Goal: Task Accomplishment & Management: Use online tool/utility

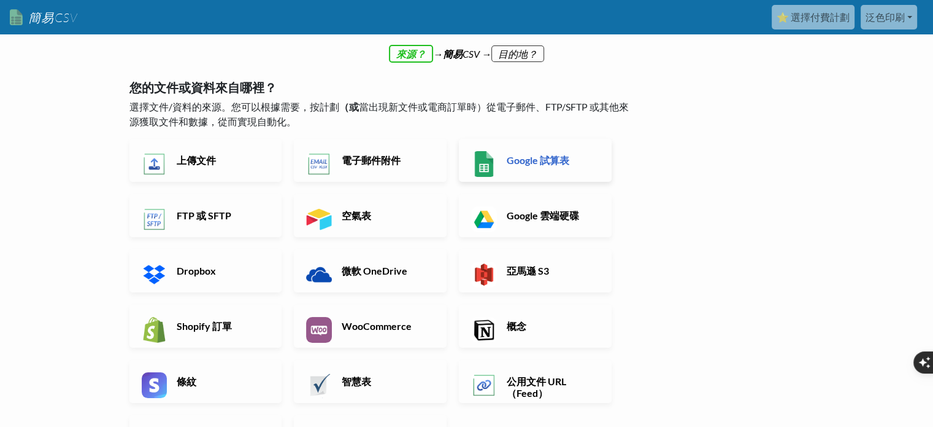
click at [547, 161] on font "Google 試算表" at bounding box center [538, 160] width 63 height 12
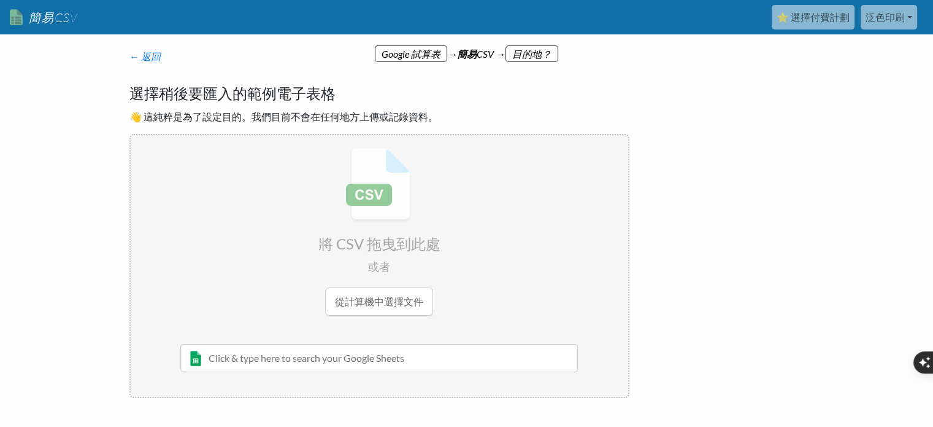
scroll to position [59, 0]
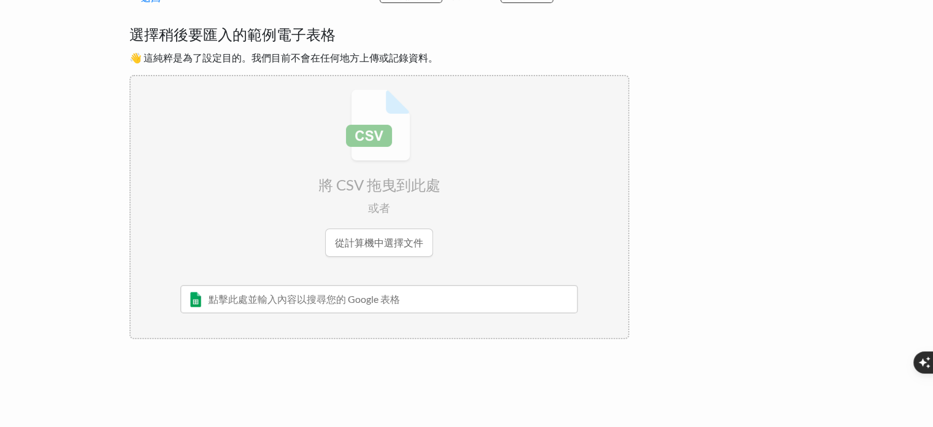
click at [388, 241] on input "file" at bounding box center [380, 172] width 498 height 193
click at [389, 243] on input "file" at bounding box center [380, 172] width 498 height 193
type input "C:\fakepath\trello_metadata.csv"
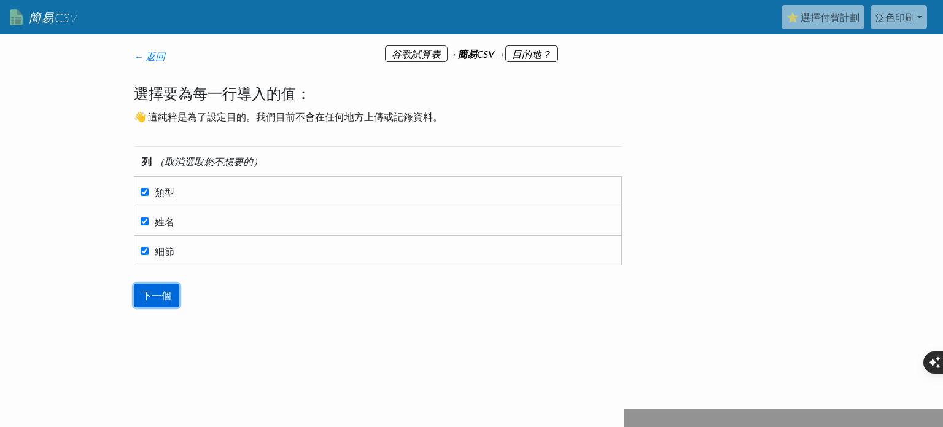
click at [169, 292] on input "下一個" at bounding box center [156, 295] width 45 height 23
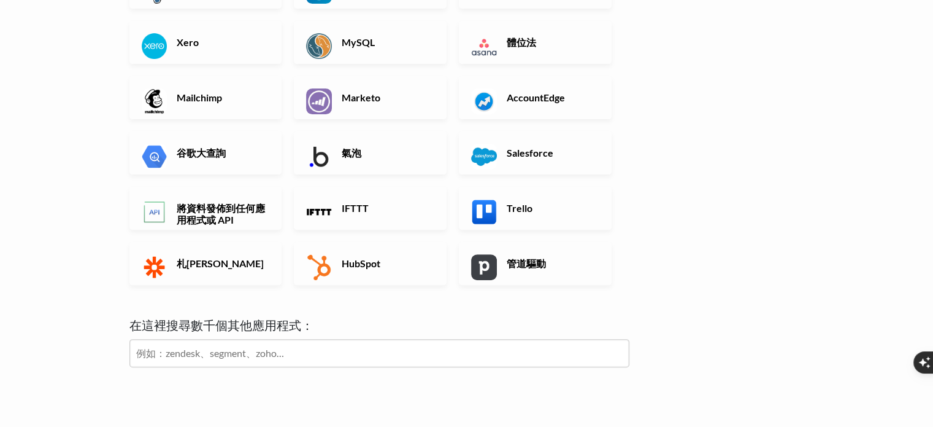
scroll to position [368, 0]
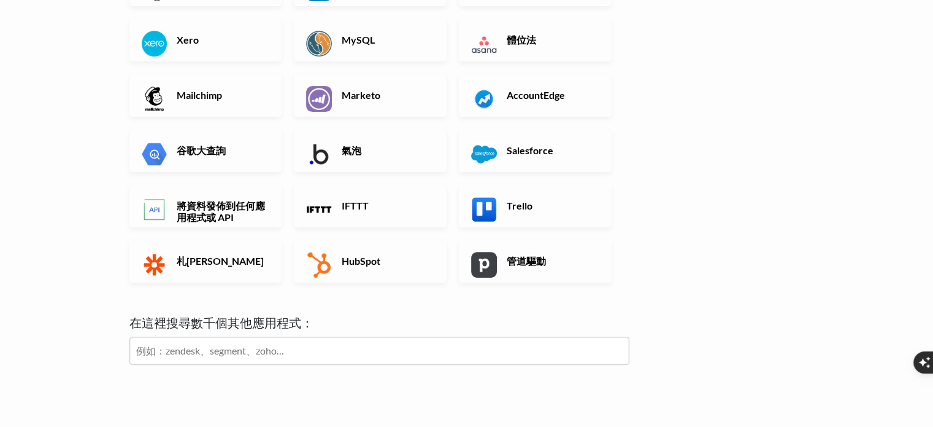
click at [352, 346] on input "text" at bounding box center [379, 350] width 500 height 28
type input "ㄍ"
type input "terllo"
click input "下一個" at bounding box center [0, 0] width 0 height 0
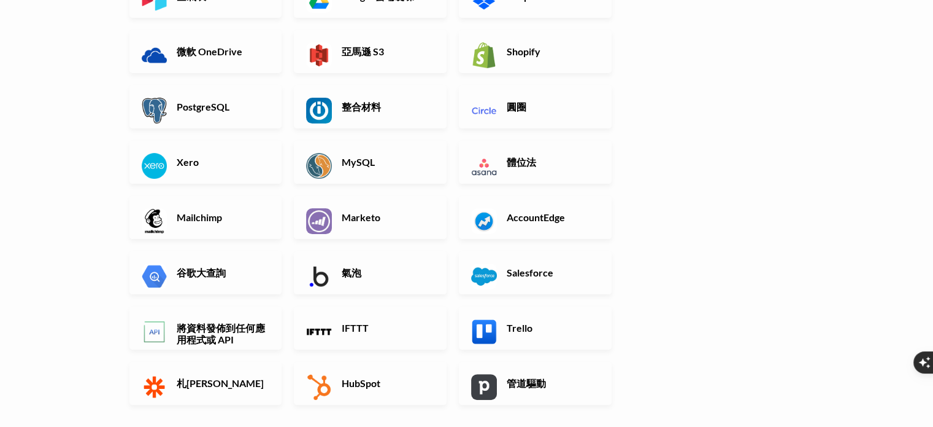
scroll to position [307, 0]
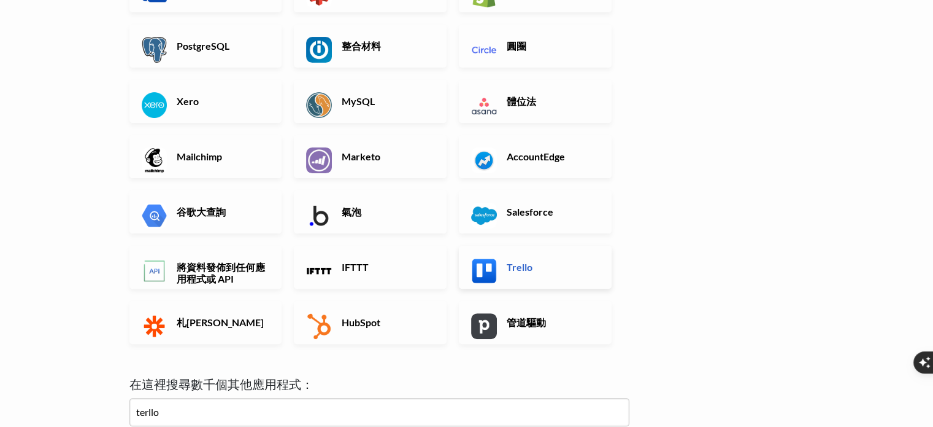
click at [528, 268] on font "Trello" at bounding box center [520, 267] width 26 height 12
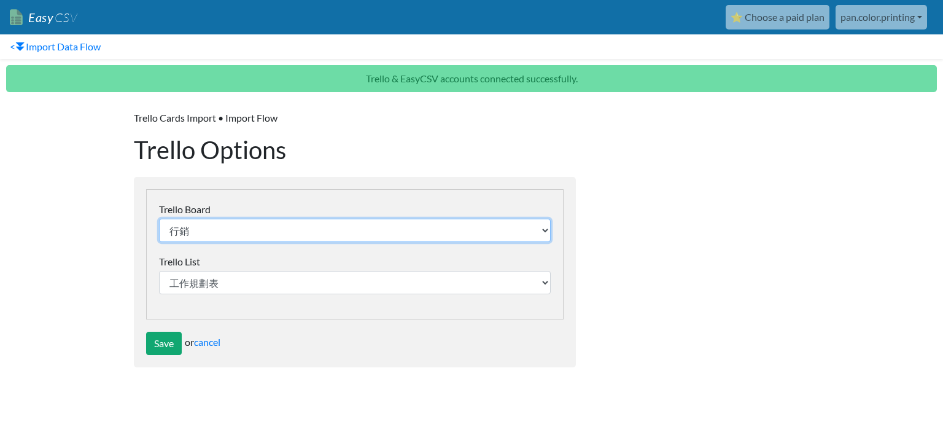
click at [501, 232] on select "行銷 業務 2025廣色域印刷_生產流程 test 生產 生產 廣色域印刷-教育版 業務討論 2024.08 代辦事項 範本" at bounding box center [355, 229] width 392 height 23
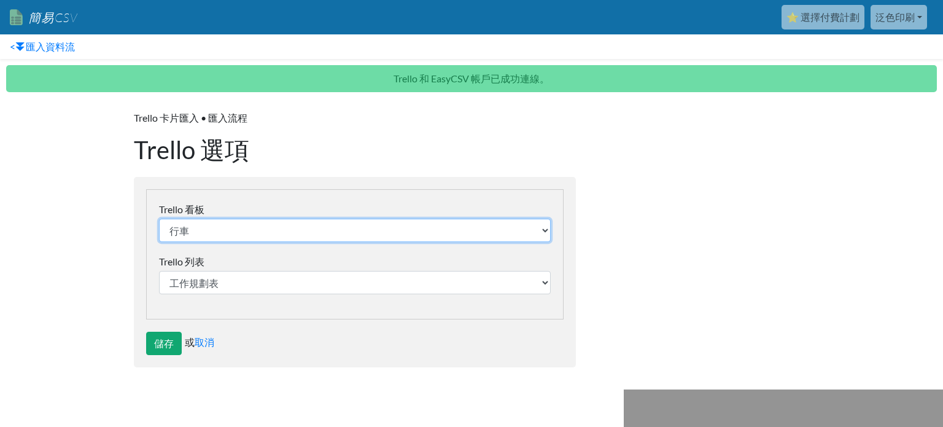
select select "6694fea76e660d7d97301beb"
click at [159, 218] on select "行車 業務 2025廣色域印刷_生產流程 測試 生產 生產 廣色域印刷-教育版 業務討論 2024.08 代辦事項範本" at bounding box center [355, 229] width 392 height 23
select select "6694fe4b16d5e97bbeefaaf9"
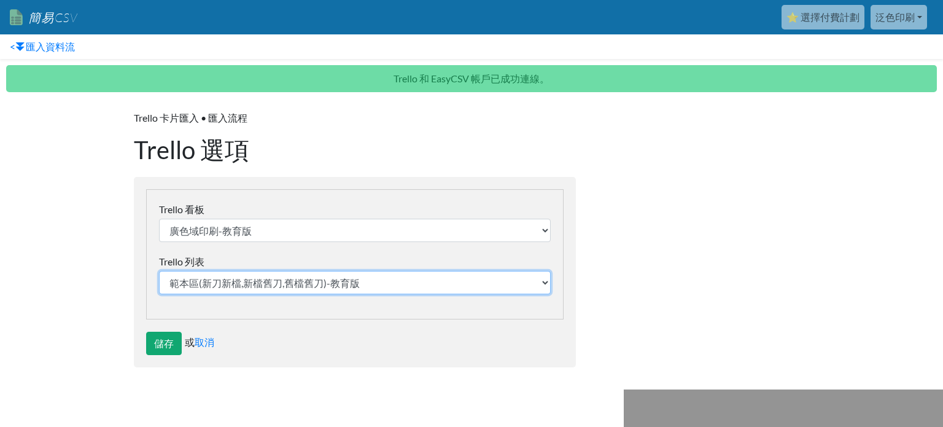
click at [292, 276] on select "範本區(新刀新檔,新檔舊刀,舊檔舊刀)-教育版 本區每個人的工作目標 流程與優化 流程文件與範例 TRELLO + 新流程執行問題清單 0717-0726 連…" at bounding box center [355, 282] width 392 height 23
click at [293, 279] on select "範本區(新刀新檔,新檔舊刀,舊檔舊刀)-教育版 本區每個人的工作目標 流程與優化 流程文件與範例 TRELLO + 新流程執行問題清單 0717-0726 連…" at bounding box center [355, 282] width 392 height 23
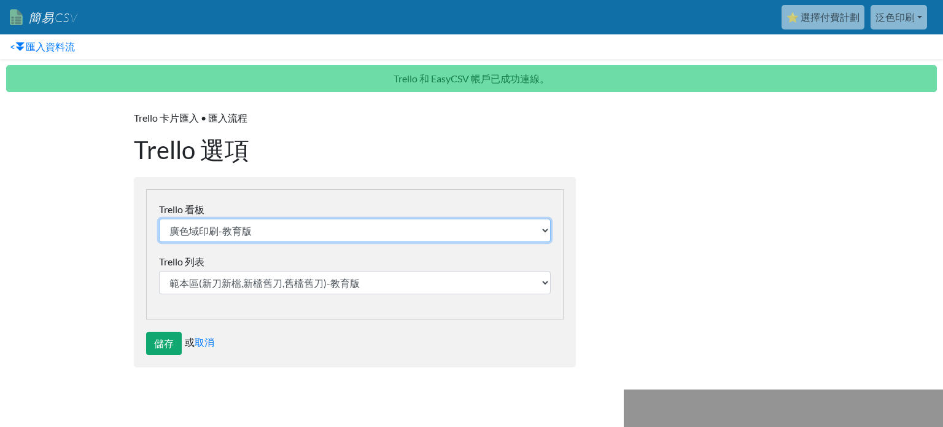
click at [374, 238] on select "行車 業務 2025廣色域印刷_生產流程 測試 生產 生產 廣色域印刷-教育版 業務討論 2024.08 代辦事項範本" at bounding box center [355, 229] width 392 height 23
click at [159, 218] on select "行車 業務 2025廣色域印刷_生產流程 測試 生產 生產 廣色域印刷-教育版 業務討論 2024.08 代辦事項範本" at bounding box center [355, 229] width 392 height 23
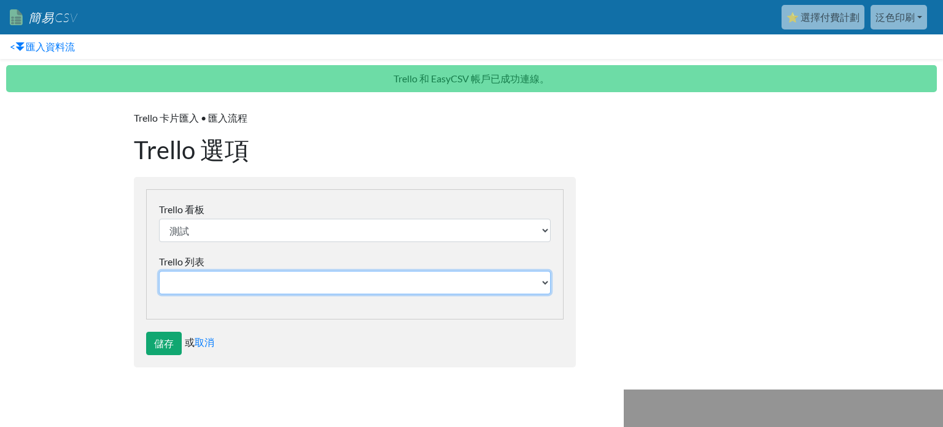
click at [341, 284] on select "Trello 列表" at bounding box center [355, 282] width 392 height 23
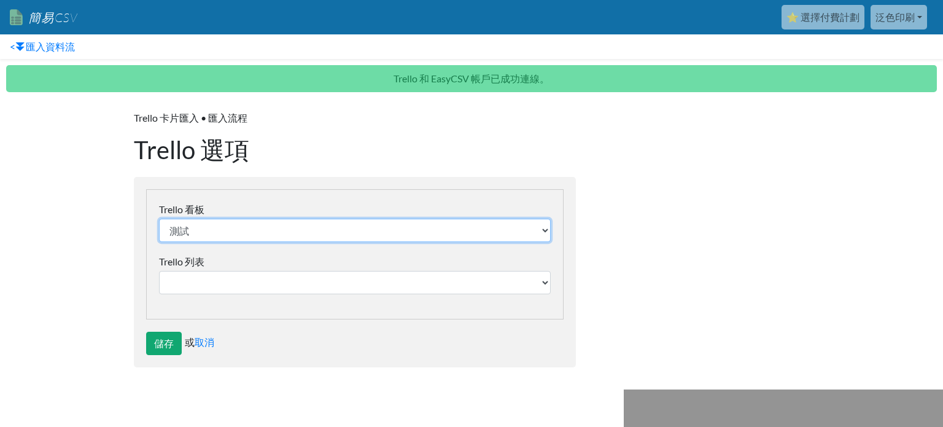
click at [326, 231] on select "行車 業務 2025廣色域印刷_生產流程 測試 生產 生產 廣色域印刷-教育版 業務討論 2024.08 代辦事項範本" at bounding box center [355, 229] width 392 height 23
select select "6694fea76e660d7d97301beb"
click at [159, 218] on select "行車 業務 2025廣色域印刷_生產流程 測試 生產 生產 廣色域印刷-教育版 業務討論 2024.08 代辦事項範本" at bounding box center [355, 229] width 392 height 23
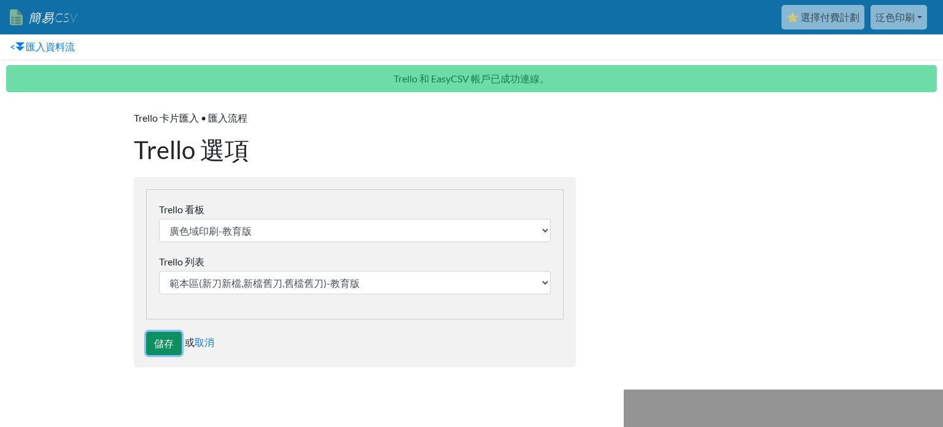
click at [160, 331] on input "儲存" at bounding box center [164, 342] width 36 height 23
type input "Save"
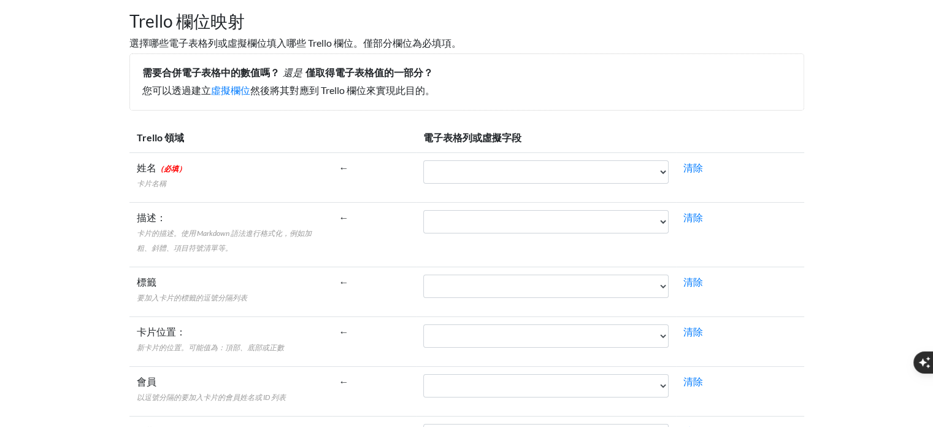
scroll to position [123, 0]
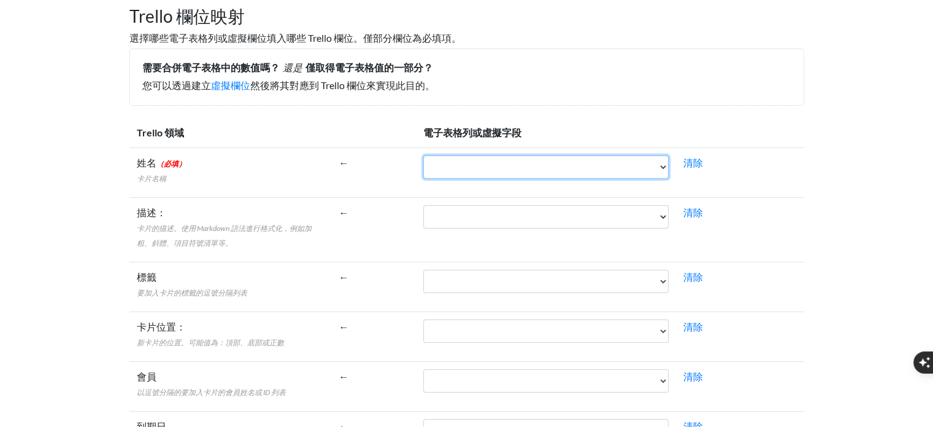
click at [560, 158] on select "類型 姓名 細節" at bounding box center [545, 166] width 245 height 23
select select "cr_740200"
click at [423, 155] on select "類型 姓名 細節" at bounding box center [545, 166] width 245 height 23
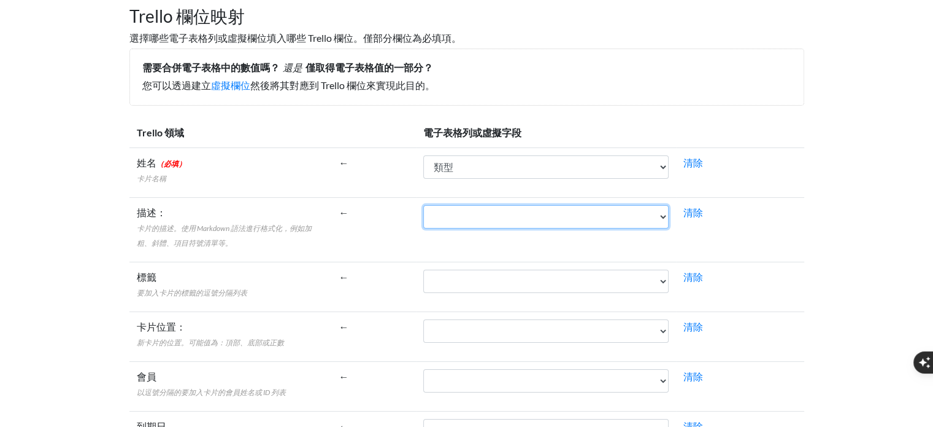
click at [481, 214] on select "類型 姓名 細節" at bounding box center [545, 216] width 245 height 23
select select "cr_740202"
click at [423, 205] on select "類型 姓名 細節" at bounding box center [545, 216] width 245 height 23
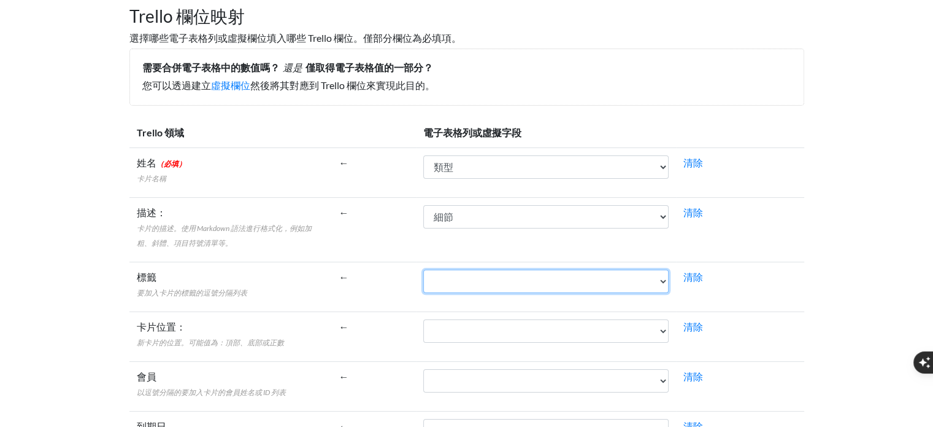
click at [482, 279] on select "類型 姓名 細節" at bounding box center [545, 280] width 245 height 23
click at [493, 284] on select "類型 姓名 細節" at bounding box center [545, 280] width 245 height 23
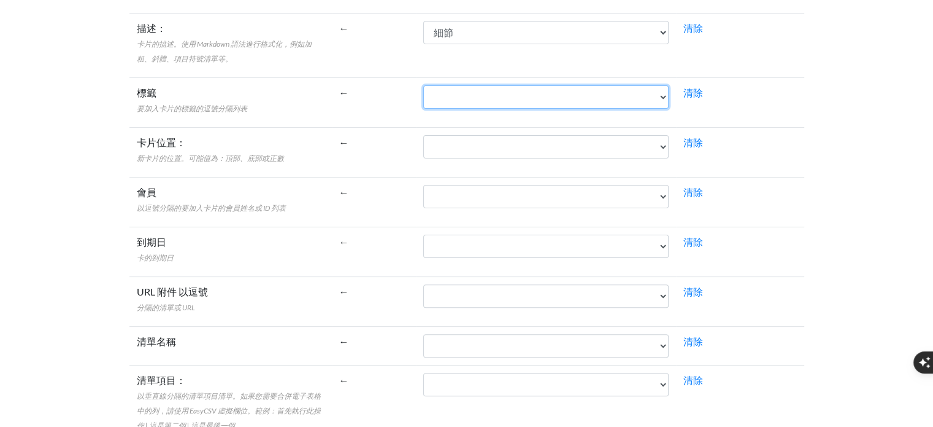
scroll to position [462, 0]
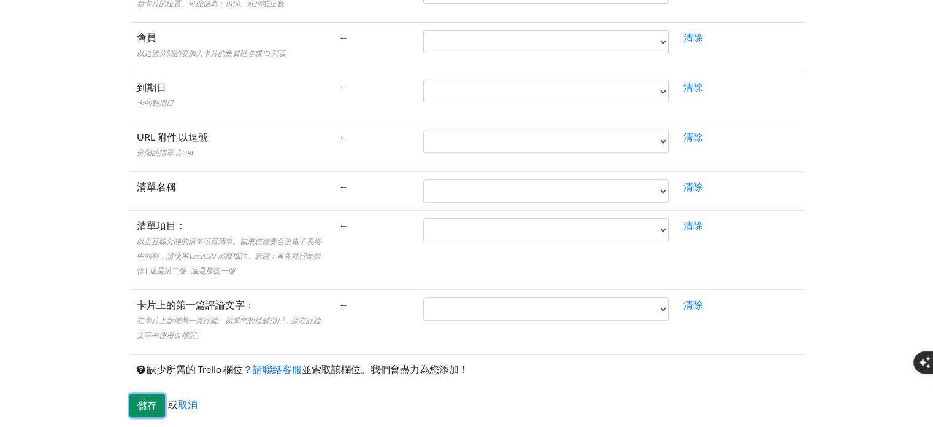
click at [150, 398] on input "儲存" at bounding box center [147, 404] width 36 height 23
type input "Save"
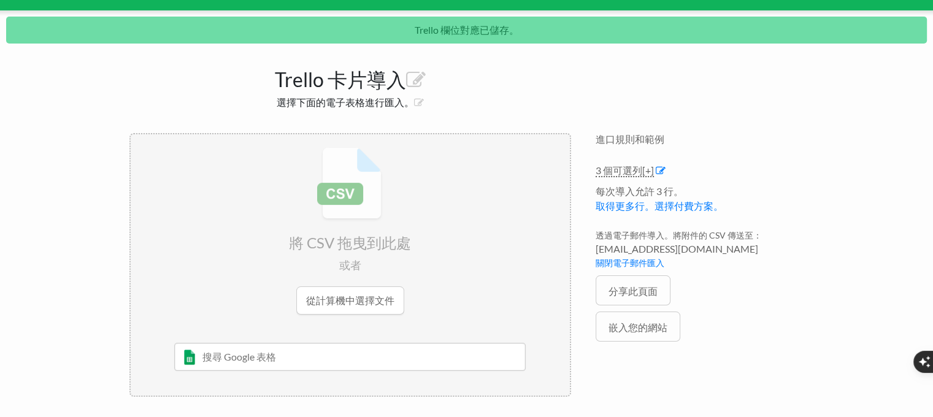
click at [366, 304] on input "file" at bounding box center [350, 230] width 439 height 193
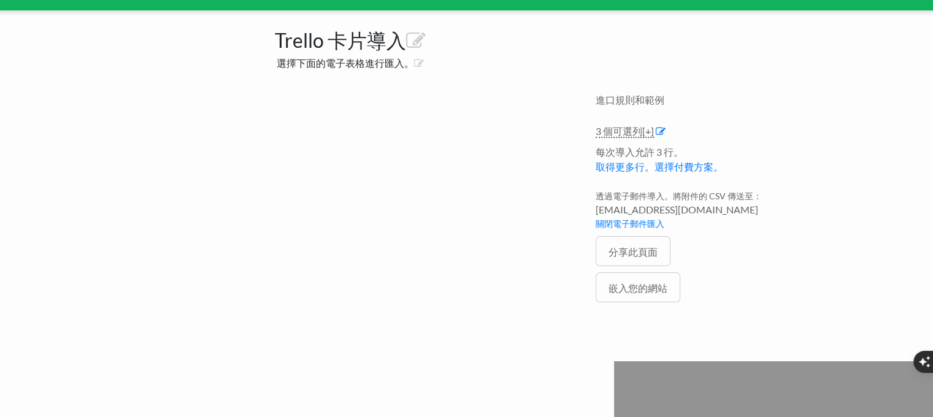
scroll to position [73, 0]
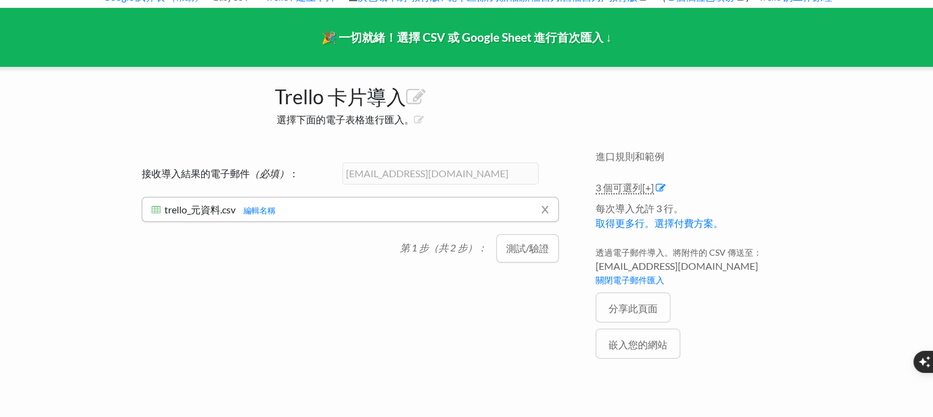
drag, startPoint x: 530, startPoint y: 252, endPoint x: 550, endPoint y: 248, distance: 20.1
click at [530, 252] on font "測試/驗證" at bounding box center [527, 248] width 43 height 12
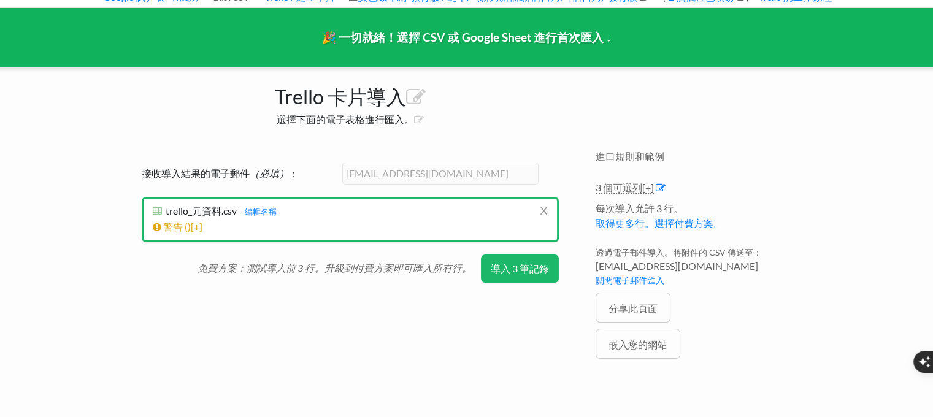
click at [534, 272] on font "導入 3 筆記錄" at bounding box center [520, 269] width 58 height 12
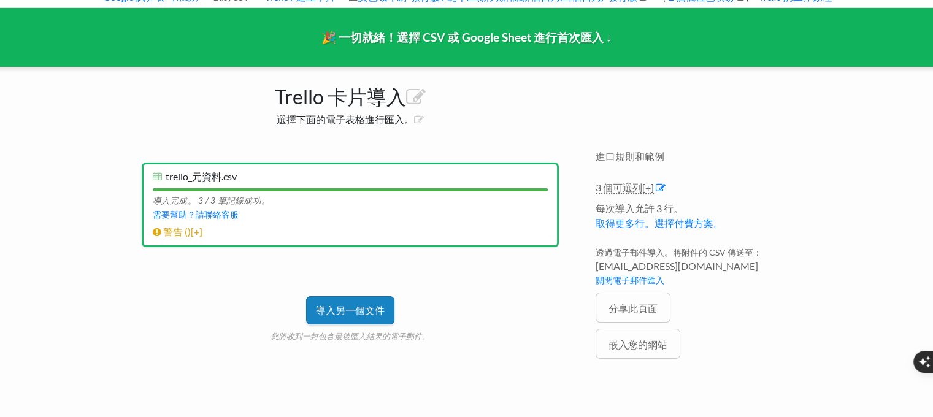
click at [350, 312] on font "導入另一個文件" at bounding box center [350, 310] width 69 height 12
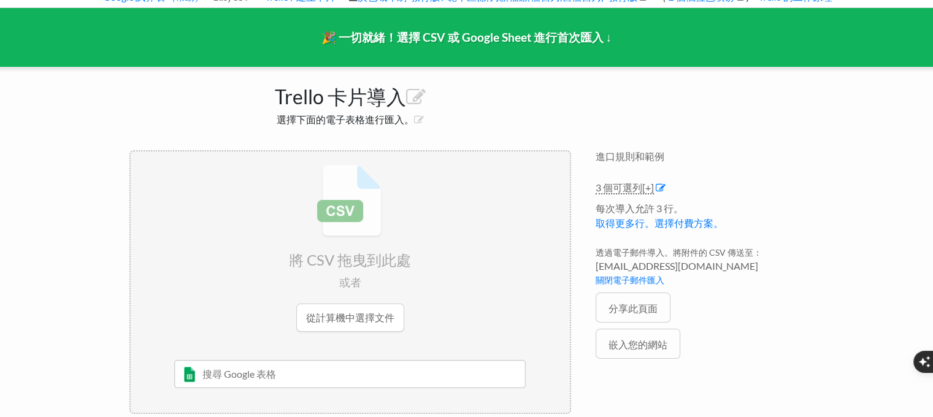
scroll to position [90, 0]
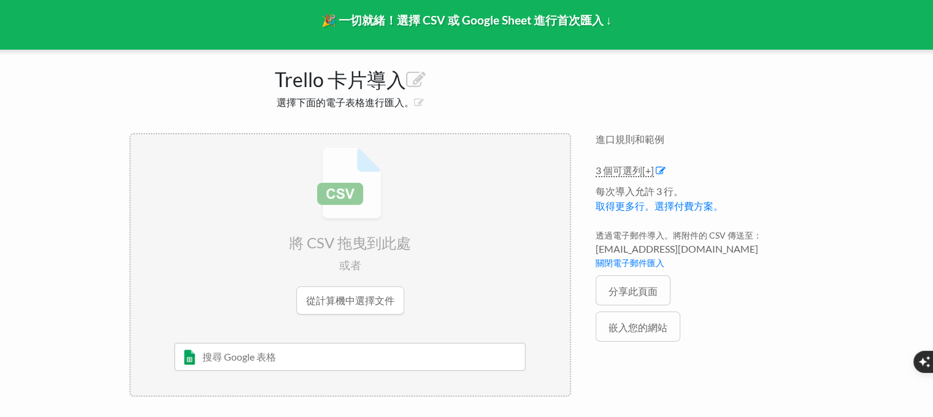
click at [374, 296] on input "file" at bounding box center [350, 230] width 439 height 193
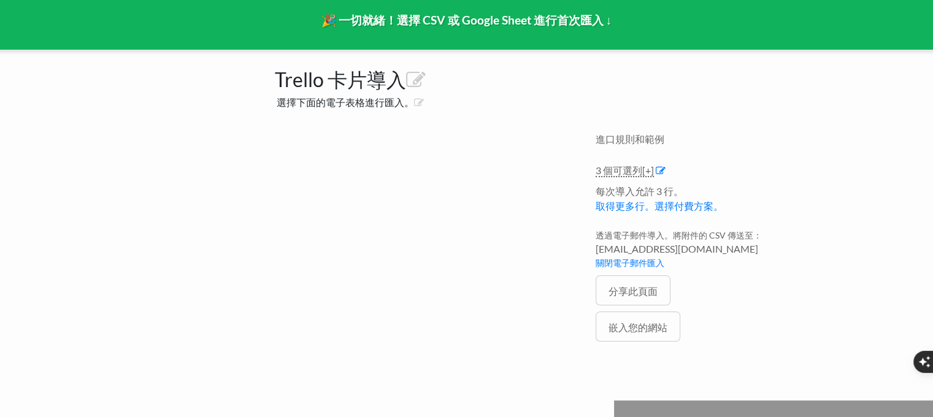
scroll to position [73, 0]
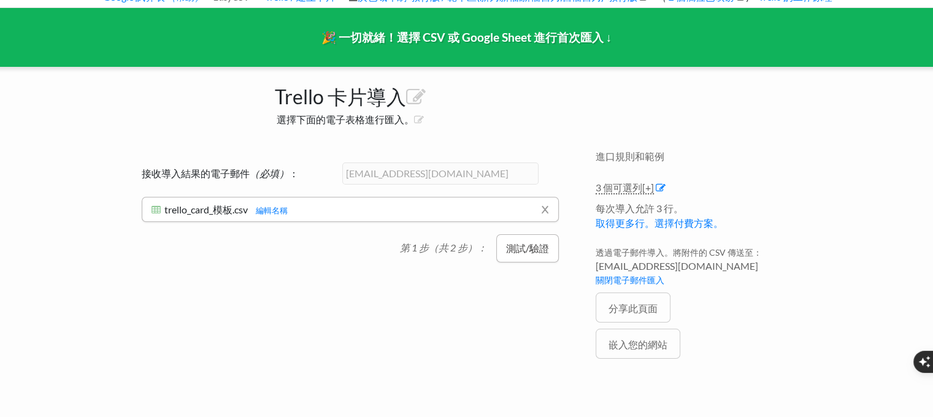
click at [534, 250] on font "測試/驗證" at bounding box center [527, 248] width 43 height 12
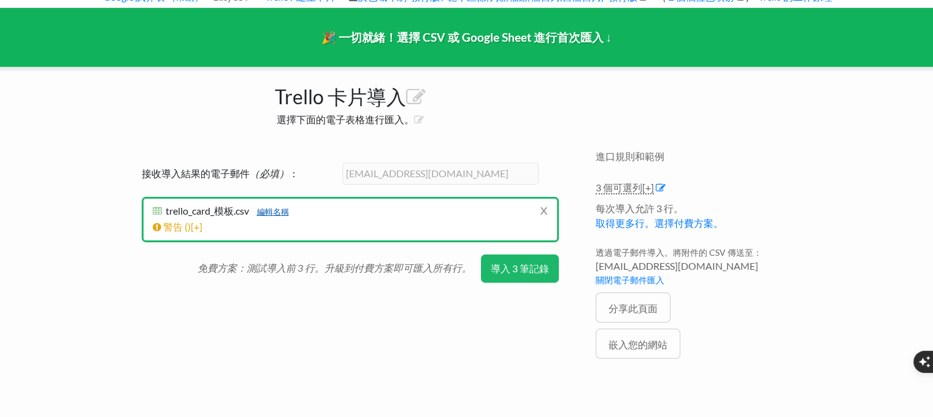
click at [285, 213] on font "編輯名稱" at bounding box center [273, 212] width 32 height 10
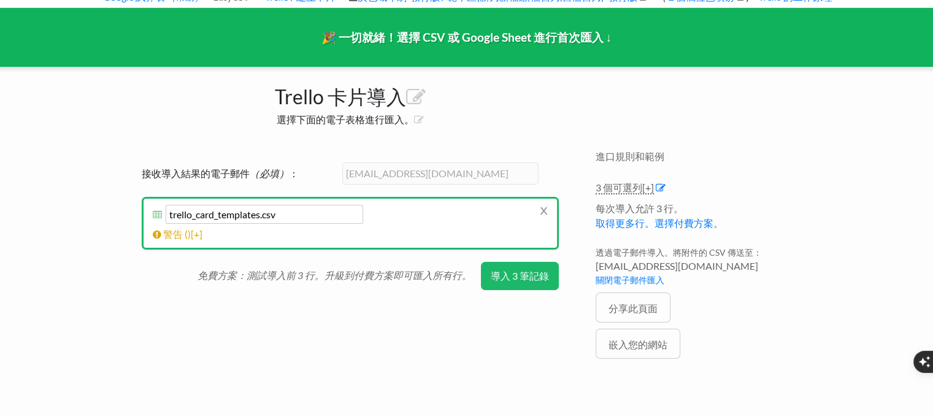
drag, startPoint x: 262, startPoint y: 212, endPoint x: 142, endPoint y: 214, distance: 119.7
click at [142, 214] on li "x trello_card_模板.csv trello_card_templates.csv 編輯名稱 測試記錄... 需要幫助？請聯絡客服 來自目標 API…" at bounding box center [350, 223] width 417 height 53
type input "土銀測試.csv"
click at [525, 272] on font "導入 3 筆記錄" at bounding box center [520, 276] width 58 height 12
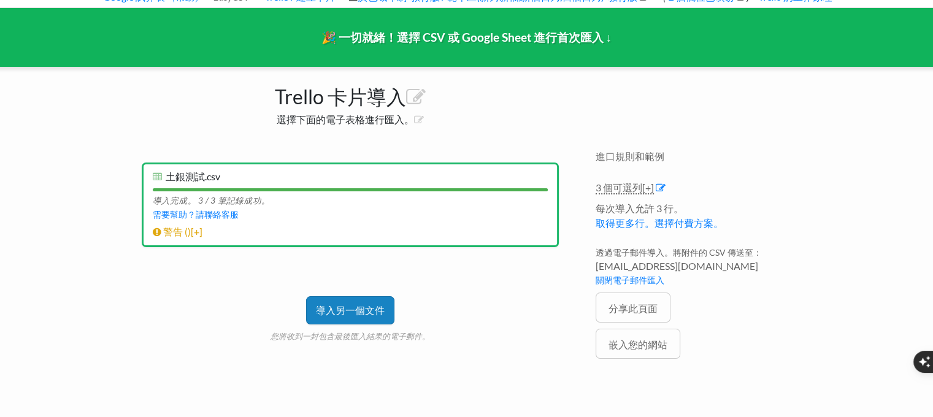
click at [359, 307] on font "導入另一個文件" at bounding box center [350, 310] width 69 height 12
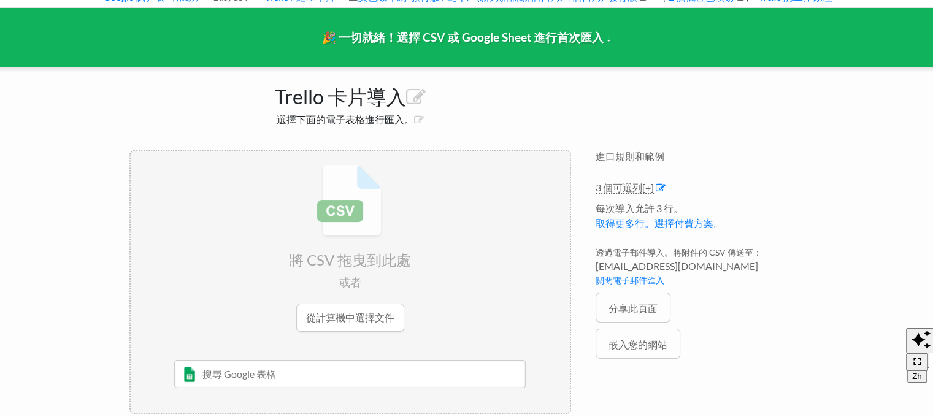
click at [347, 322] on input "file" at bounding box center [350, 248] width 439 height 193
click at [652, 186] on font "[+]" at bounding box center [649, 188] width 12 height 12
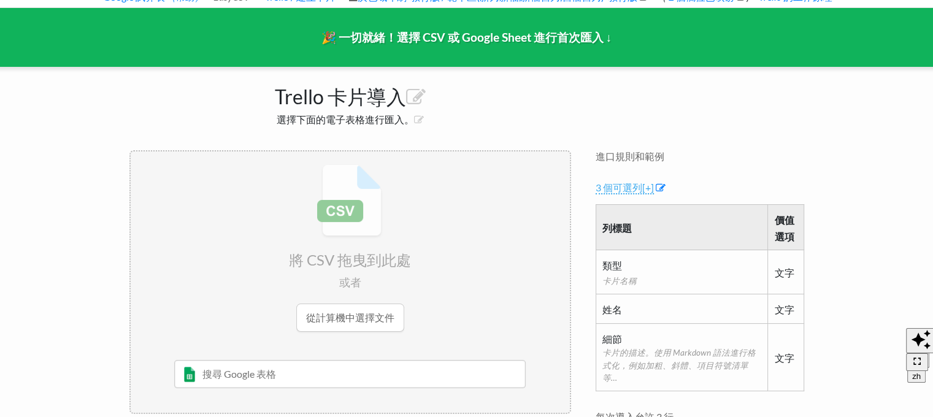
click at [617, 280] on font "卡片名稱" at bounding box center [620, 281] width 34 height 10
click at [789, 280] on td "文字" at bounding box center [786, 272] width 36 height 44
click at [611, 309] on font "姓名" at bounding box center [613, 310] width 20 height 12
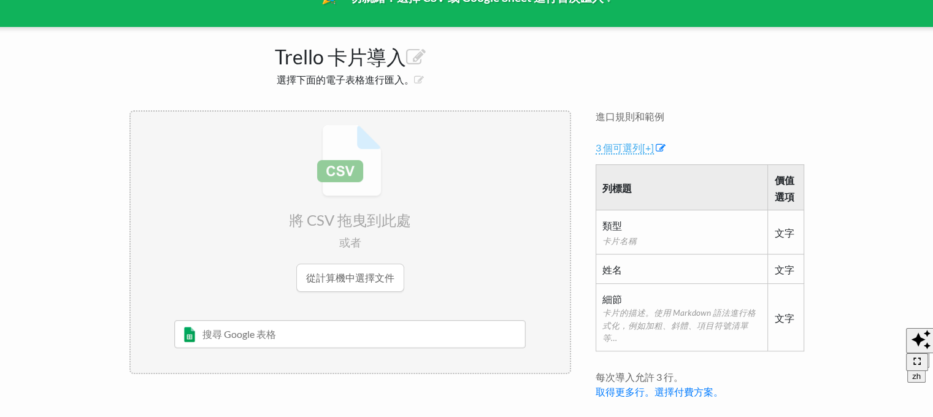
scroll to position [134, 0]
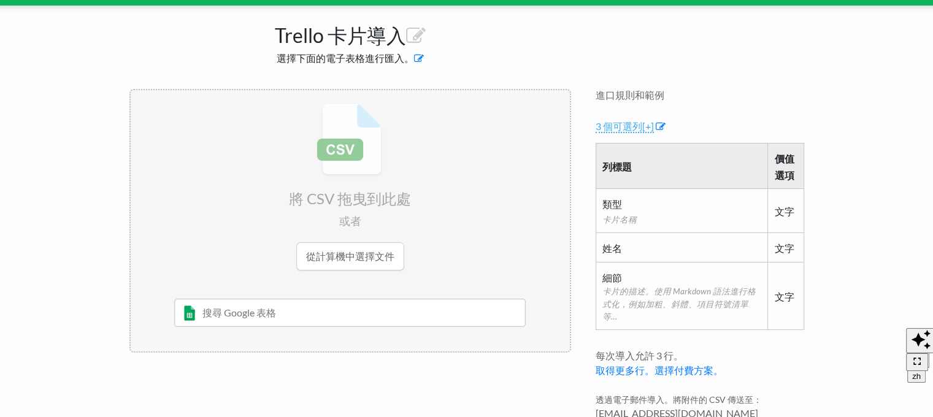
click at [420, 58] on icon at bounding box center [419, 58] width 10 height 10
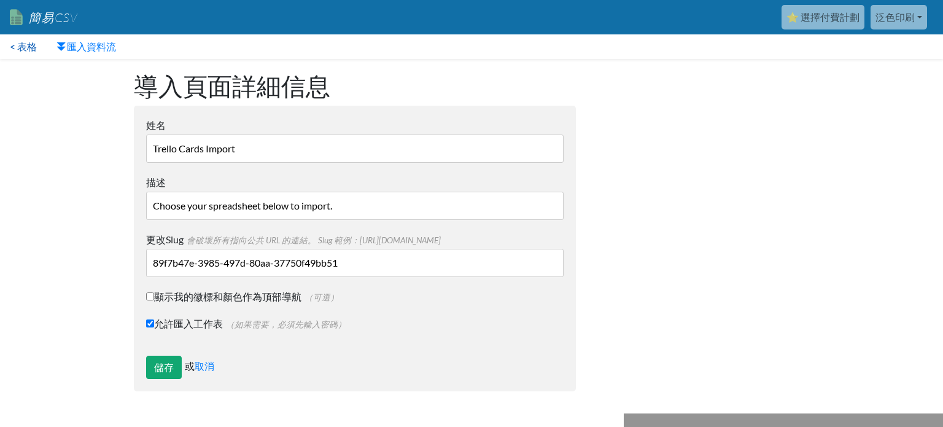
click at [14, 39] on link "< 表格" at bounding box center [23, 46] width 47 height 25
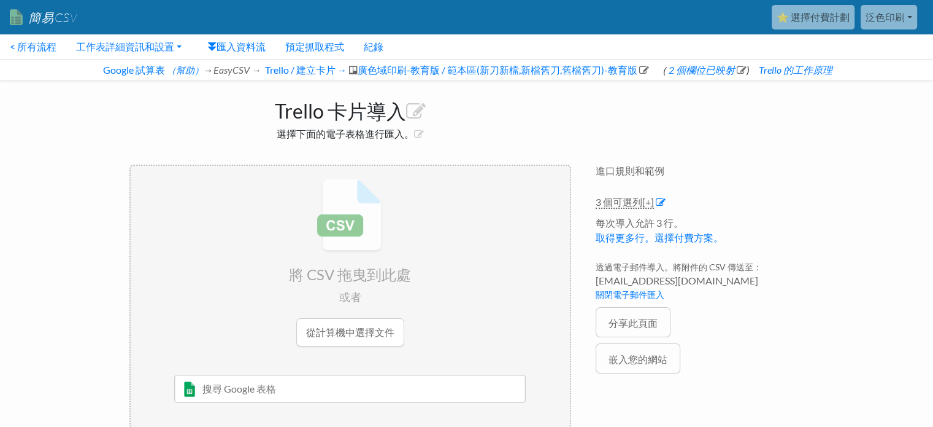
click at [339, 326] on input "file" at bounding box center [350, 262] width 439 height 193
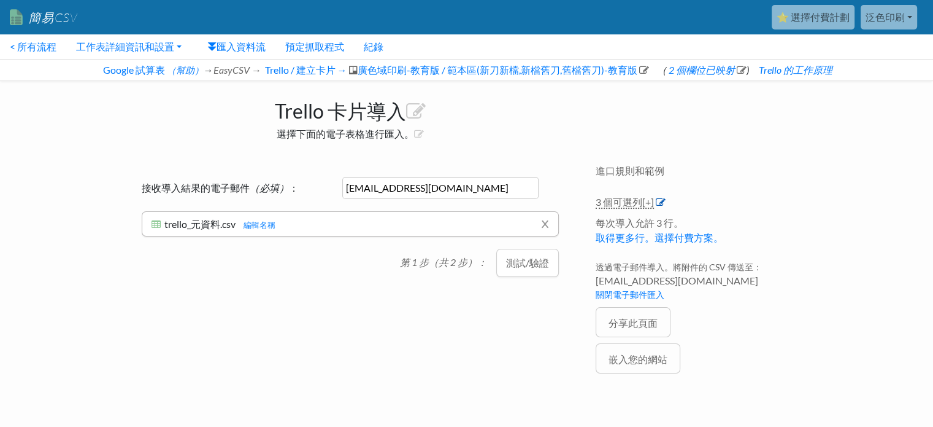
click at [659, 203] on icon at bounding box center [661, 202] width 10 height 10
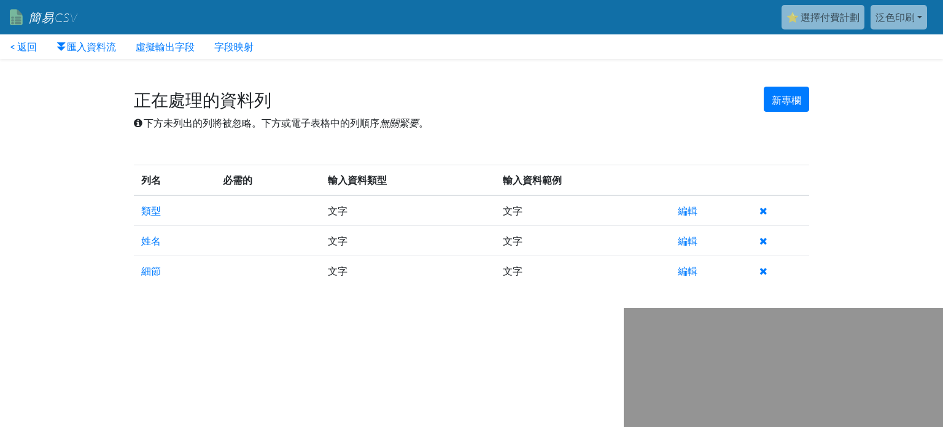
click at [247, 207] on td at bounding box center [267, 210] width 105 height 31
click at [682, 241] on font "編輯" at bounding box center [688, 240] width 20 height 12
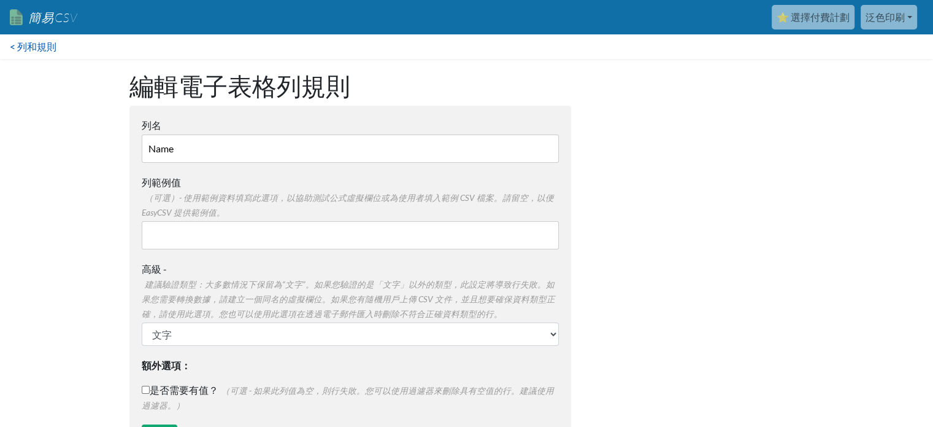
click at [14, 46] on font "< 列和規則" at bounding box center [33, 47] width 47 height 12
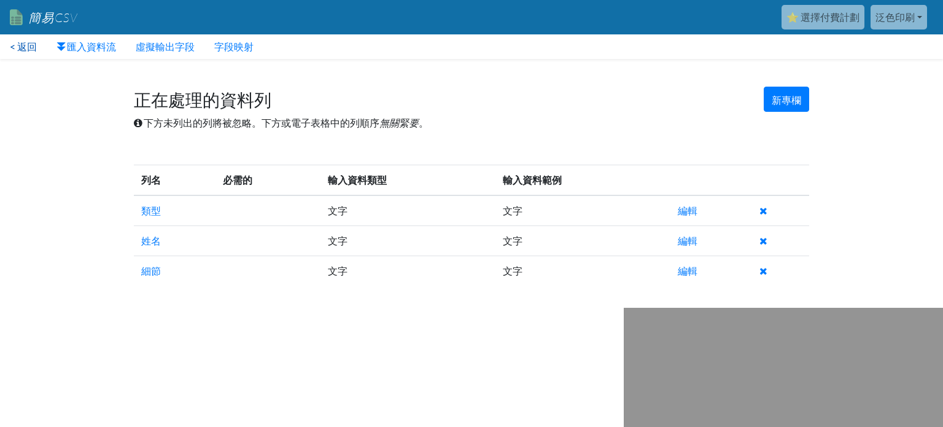
click at [27, 51] on font "< 返回" at bounding box center [23, 47] width 27 height 12
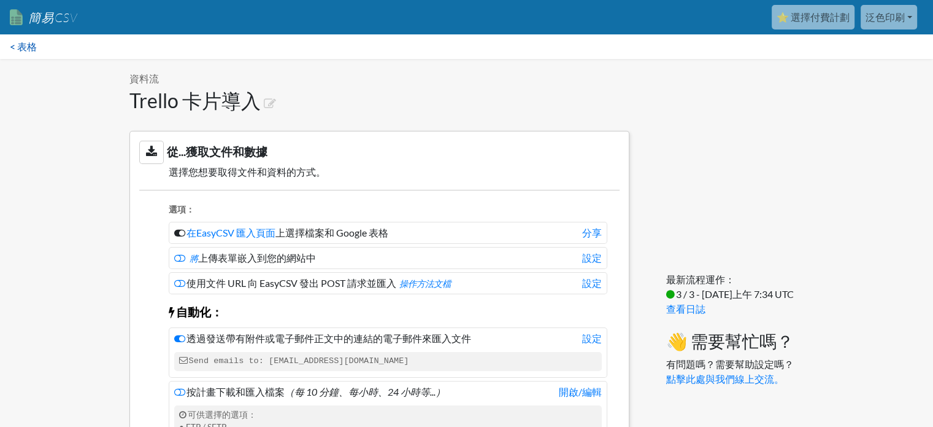
click at [15, 48] on font "< 表格" at bounding box center [23, 47] width 27 height 12
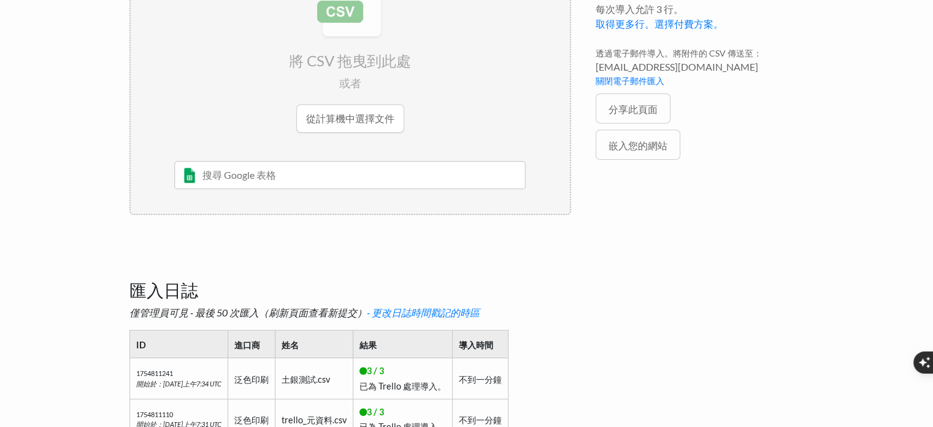
scroll to position [293, 0]
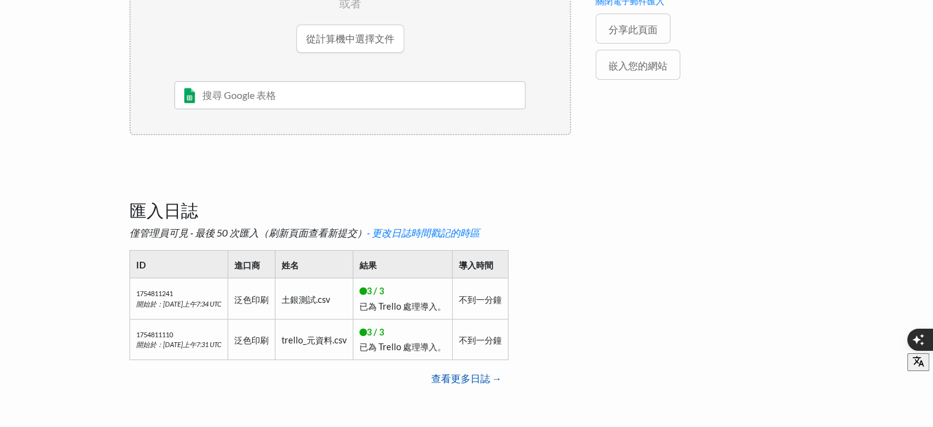
click at [466, 369] on link "查看更多日誌 →" at bounding box center [466, 378] width 675 height 25
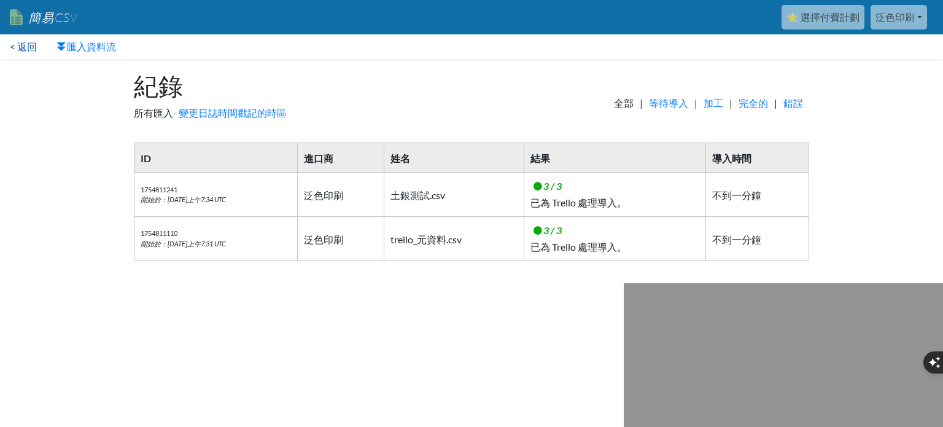
click at [4, 46] on link "< 返回" at bounding box center [23, 46] width 47 height 25
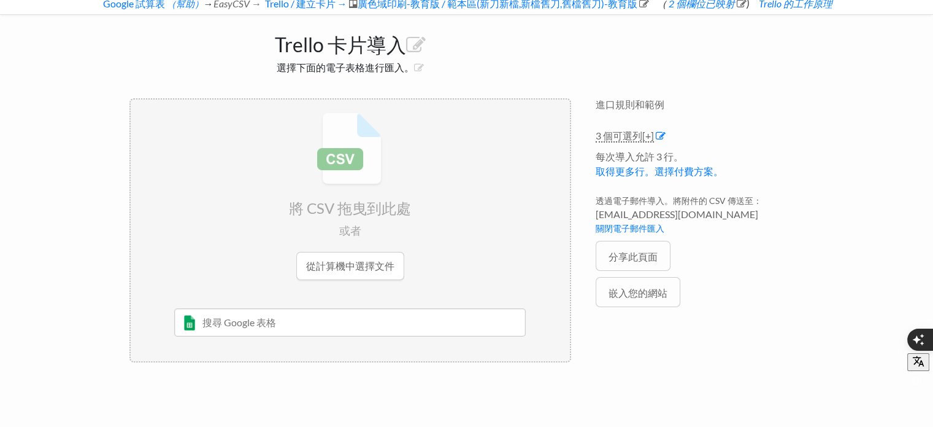
scroll to position [48, 0]
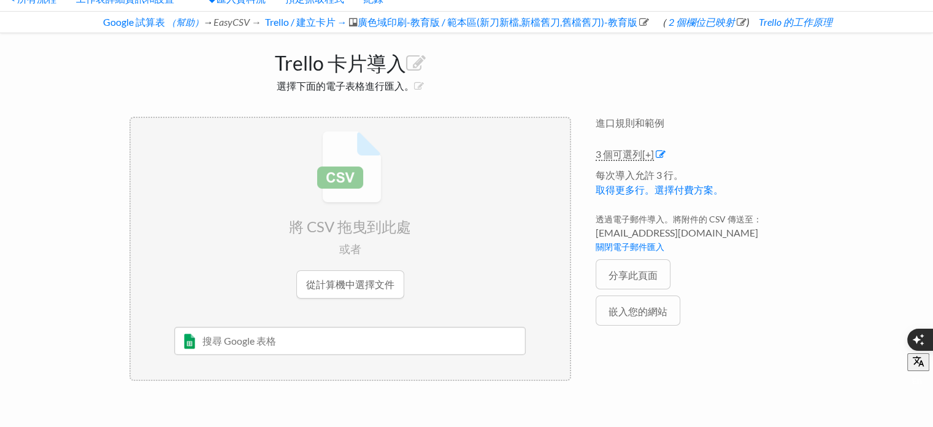
click at [361, 275] on input "file" at bounding box center [350, 214] width 439 height 193
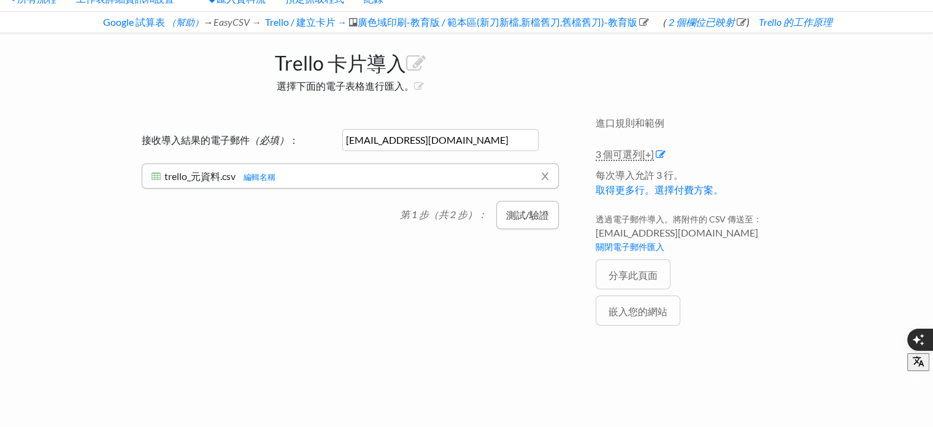
click at [511, 214] on font "測試/驗證" at bounding box center [527, 215] width 43 height 12
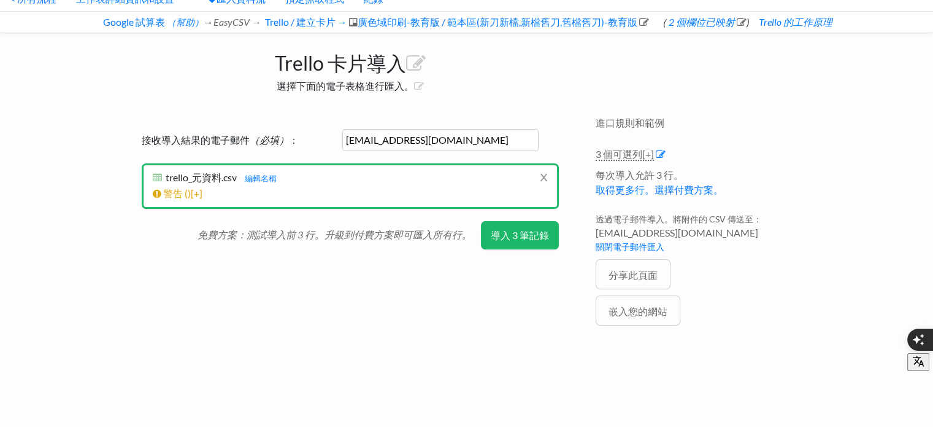
click at [527, 241] on button "導入 3 筆記錄" at bounding box center [520, 235] width 78 height 28
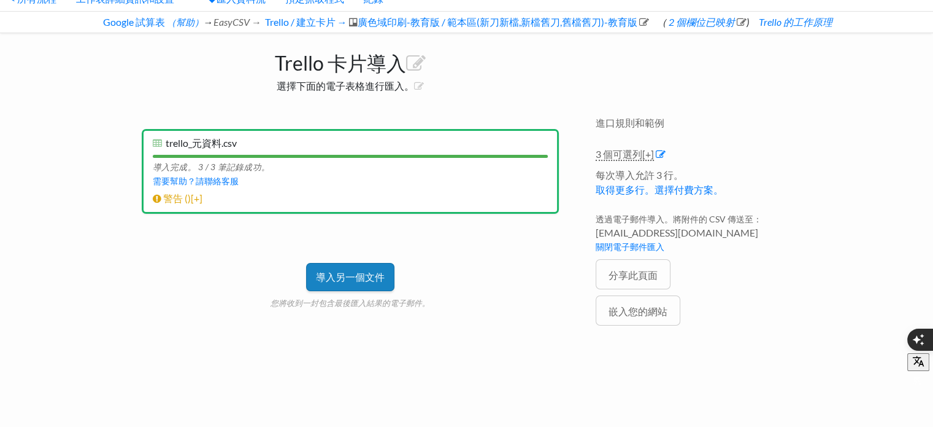
click at [363, 271] on font "導入另一個文件" at bounding box center [350, 277] width 69 height 12
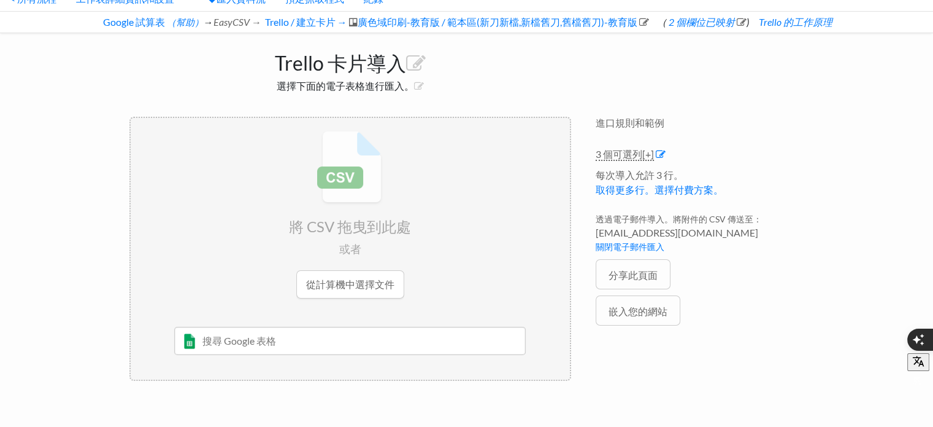
click at [358, 280] on input "file" at bounding box center [350, 214] width 439 height 193
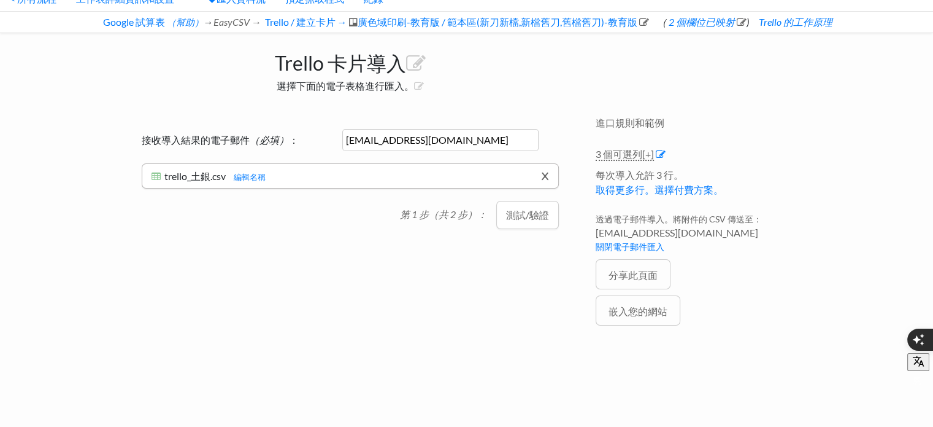
click at [543, 174] on font "x" at bounding box center [545, 174] width 8 height 21
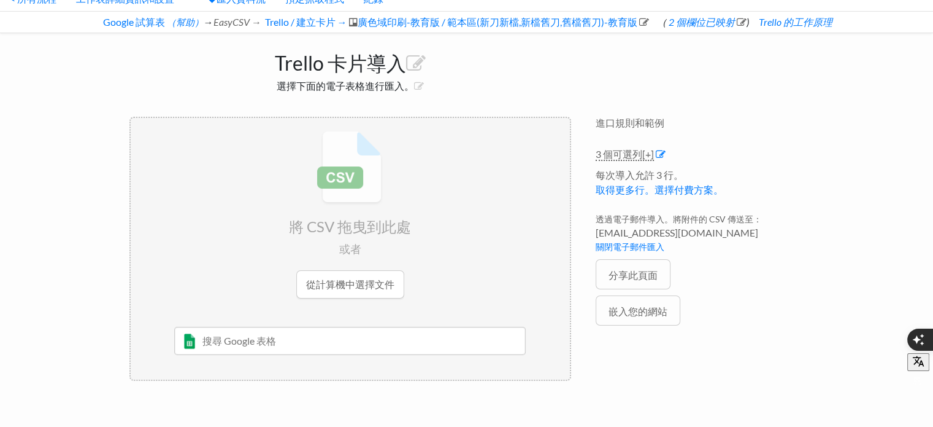
click at [358, 281] on input "file" at bounding box center [350, 214] width 439 height 193
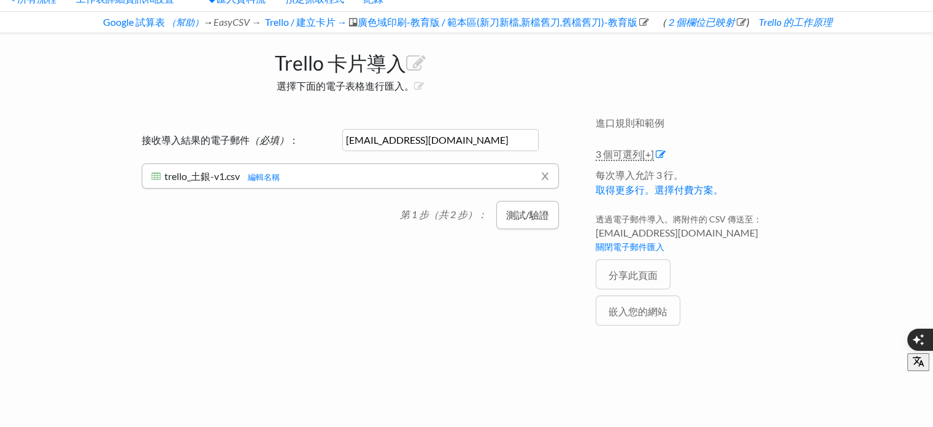
click at [518, 217] on font "測試/驗證" at bounding box center [527, 215] width 43 height 12
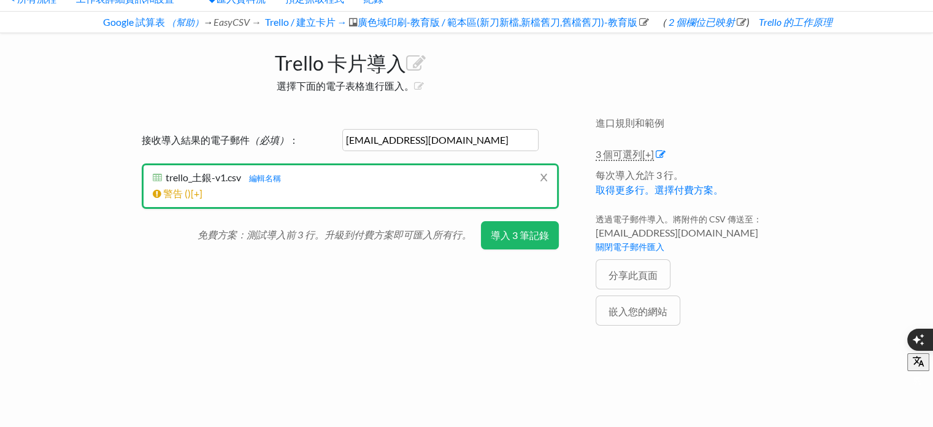
click at [538, 240] on button "導入 3 筆記錄" at bounding box center [520, 235] width 78 height 28
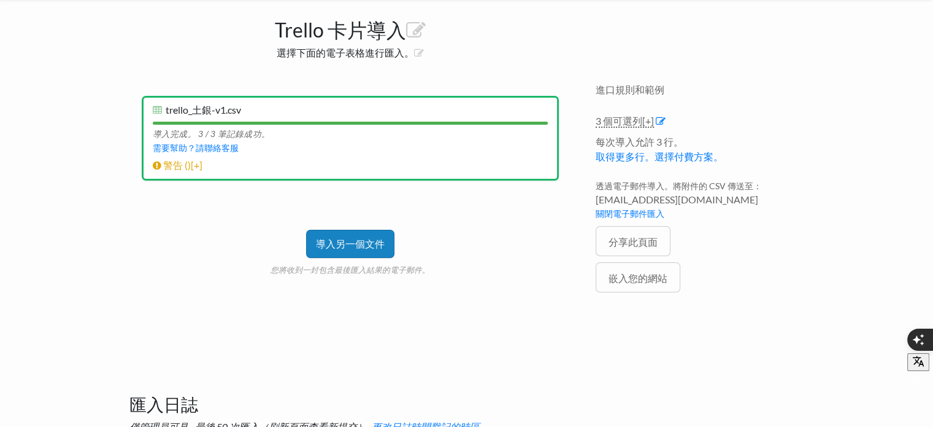
scroll to position [109, 0]
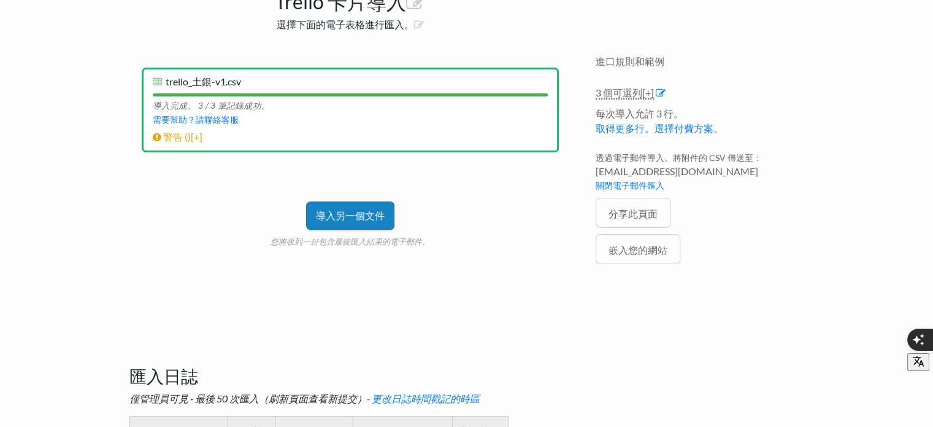
click at [358, 209] on font "導入另一個文件" at bounding box center [350, 215] width 69 height 12
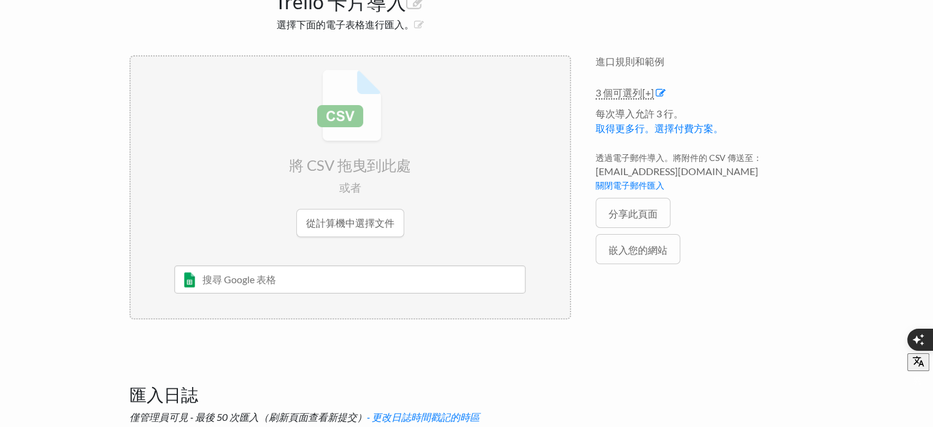
click at [353, 211] on input "file" at bounding box center [350, 152] width 439 height 193
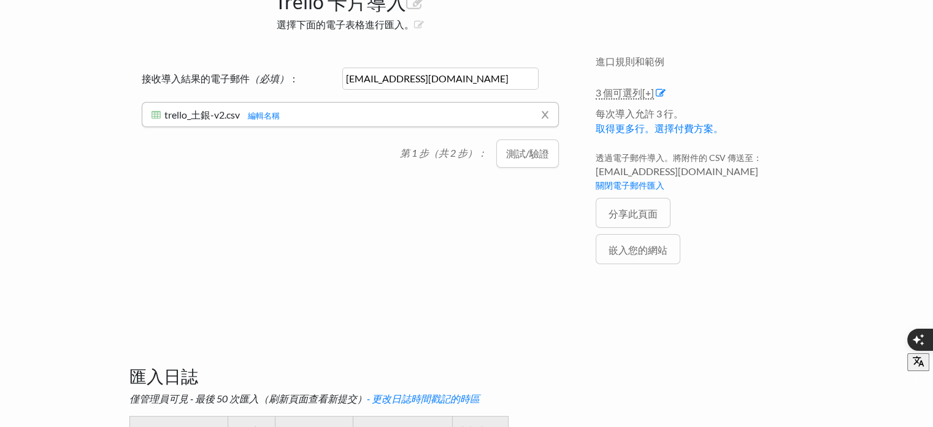
scroll to position [276, 0]
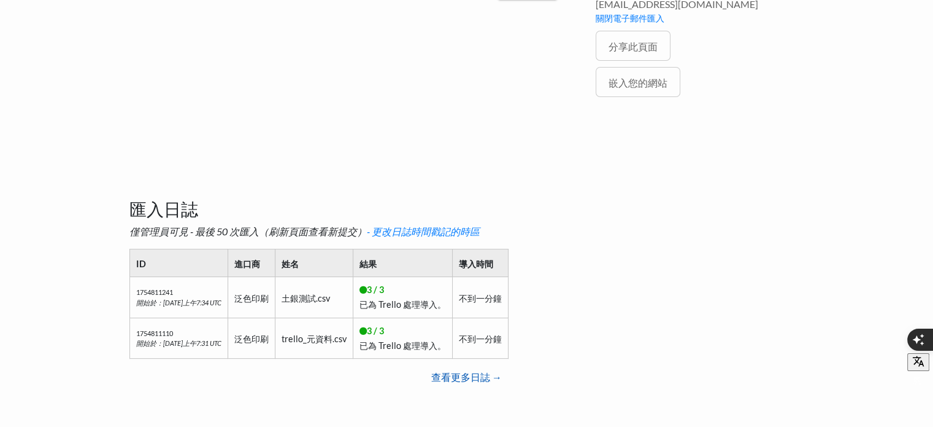
click at [481, 374] on font "查看更多日誌 →" at bounding box center [466, 377] width 71 height 12
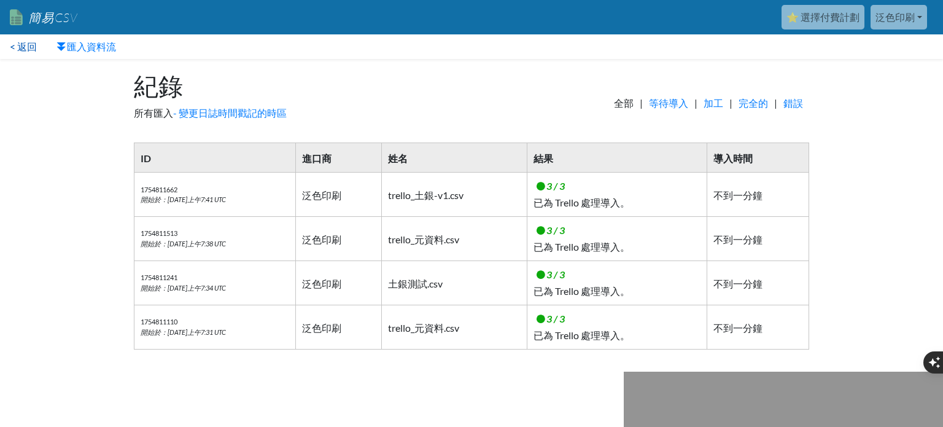
click at [14, 46] on font "< 返回" at bounding box center [23, 47] width 27 height 12
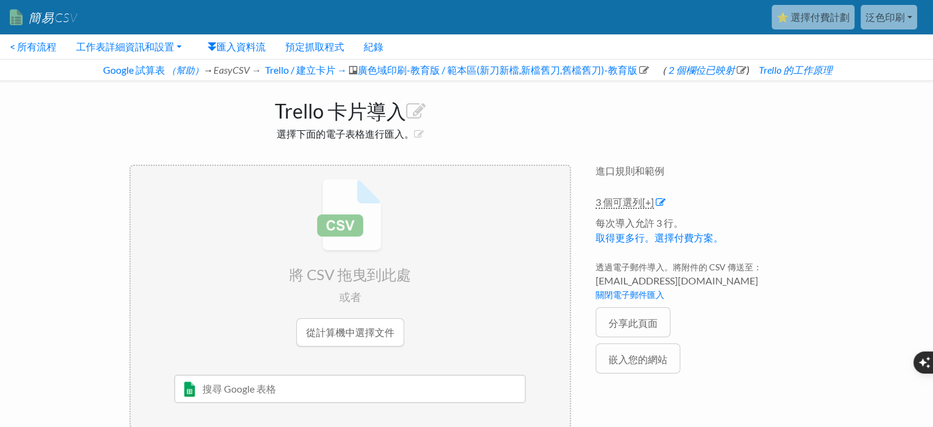
click at [349, 337] on input "file" at bounding box center [350, 262] width 439 height 193
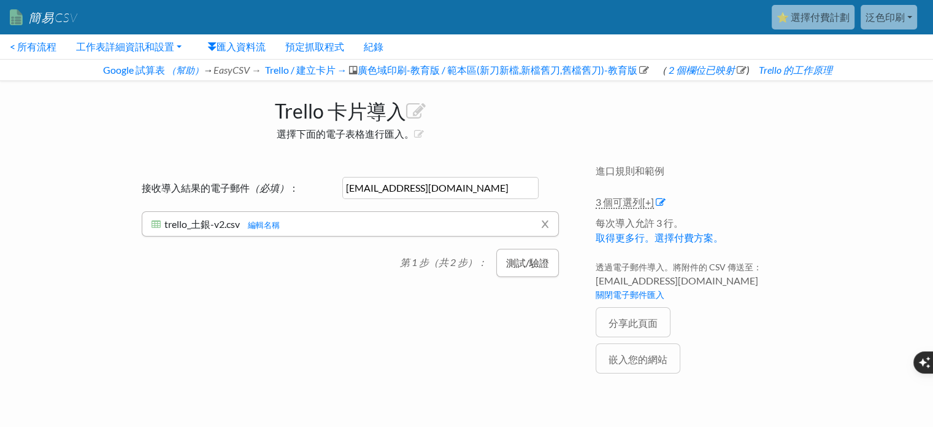
click at [535, 266] on font "測試/驗證" at bounding box center [527, 263] width 43 height 12
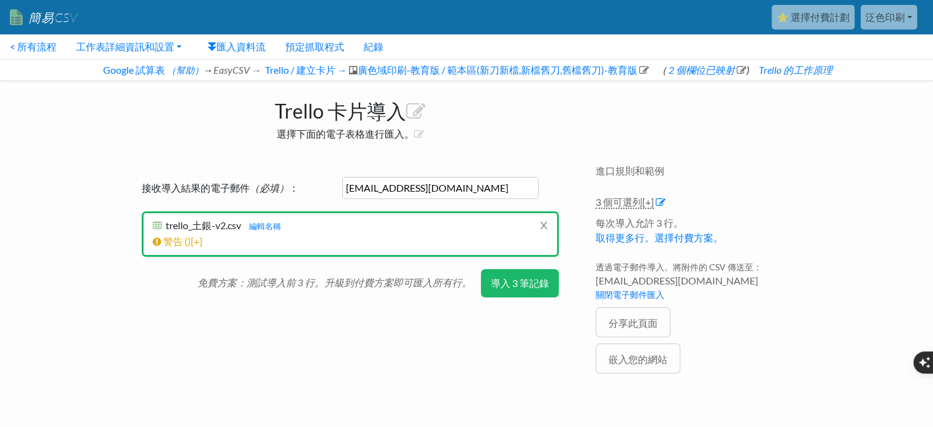
drag, startPoint x: 519, startPoint y: 285, endPoint x: 525, endPoint y: 284, distance: 6.3
click at [519, 285] on font "導入 3 筆記錄" at bounding box center [520, 283] width 58 height 12
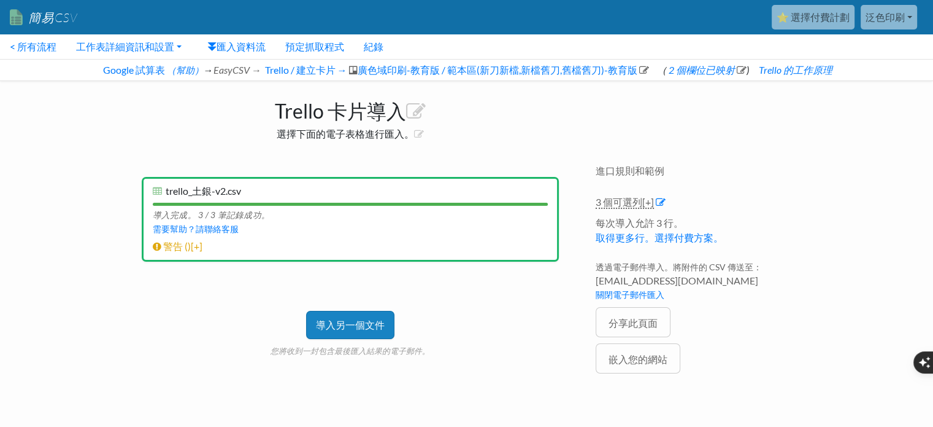
click at [901, 21] on font "泛色印刷" at bounding box center [885, 17] width 39 height 12
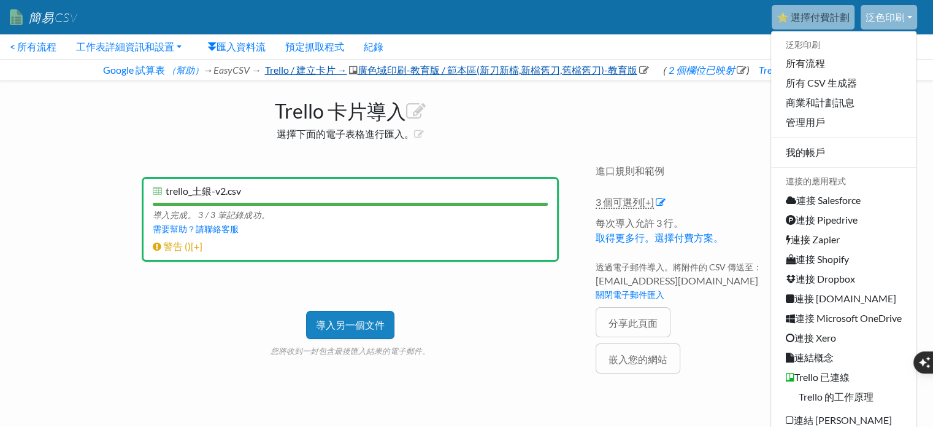
click at [307, 68] on font "Trello / 建立卡片 →" at bounding box center [306, 70] width 82 height 12
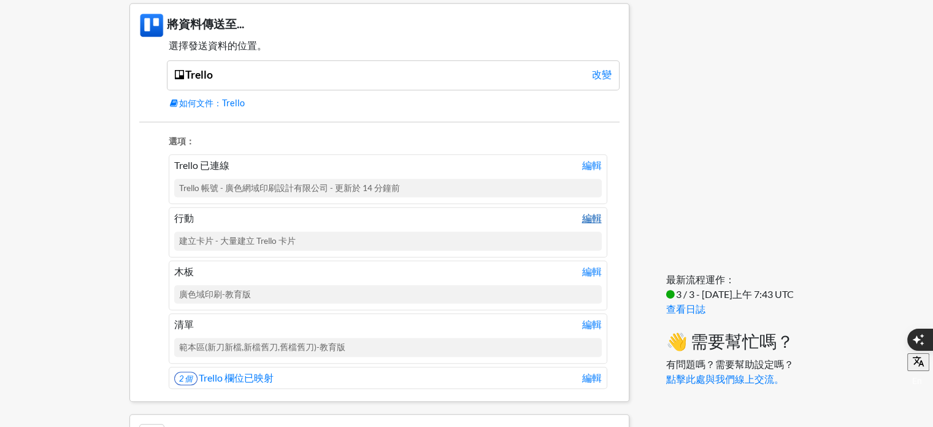
click at [588, 217] on font "編輯" at bounding box center [592, 218] width 20 height 12
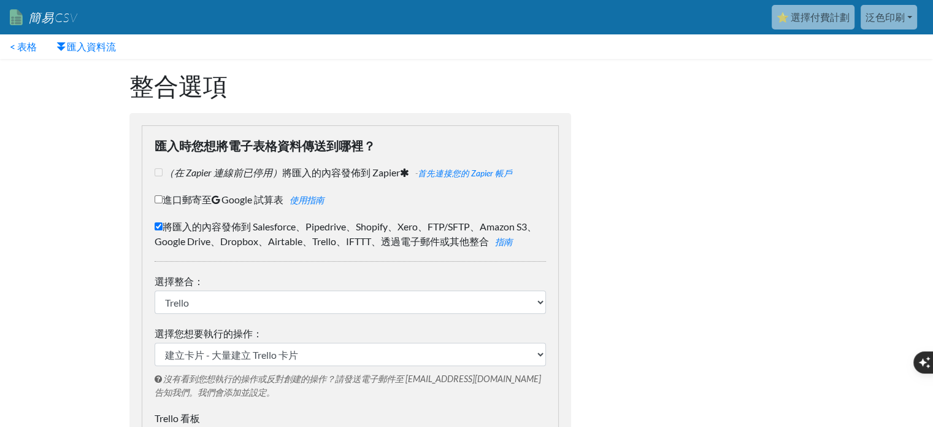
click at [153, 198] on div "匯入時您想將電子表格資料傳送到哪裡？ （在 Zapier 連線前已停用） 將匯入的內容發佈到 Zapier - 首先連接您的 Zapier 帳戶 進口郵寄至 …" at bounding box center [350, 352] width 417 height 455
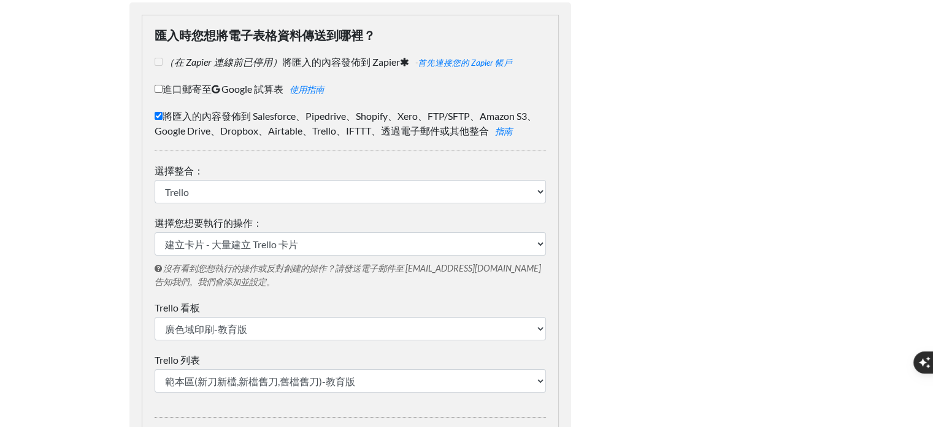
scroll to position [123, 0]
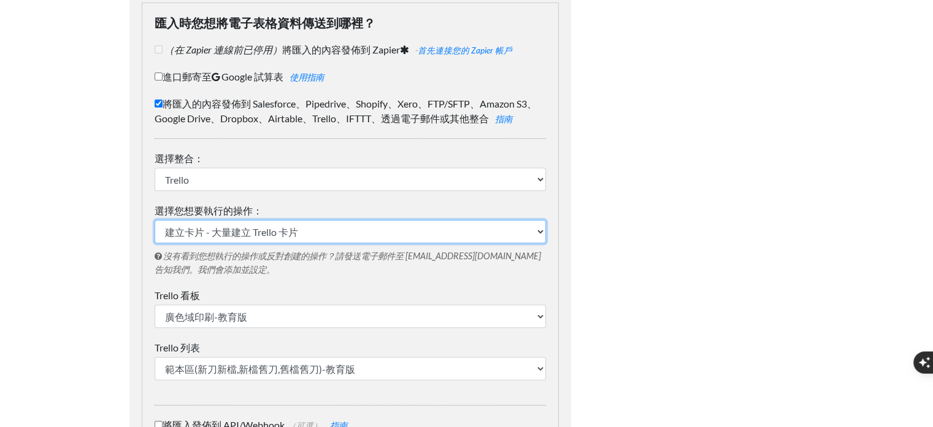
click at [326, 236] on select "建立卡片 - 大量建立 Trello 卡片" at bounding box center [351, 231] width 392 height 23
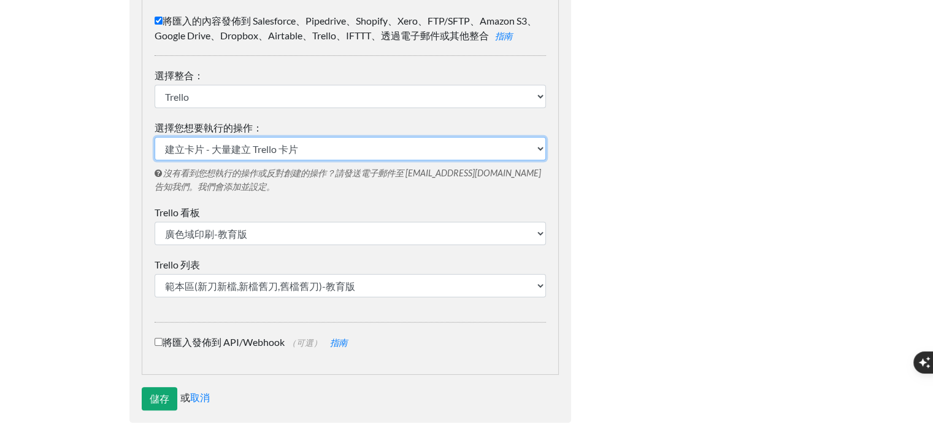
scroll to position [223, 0]
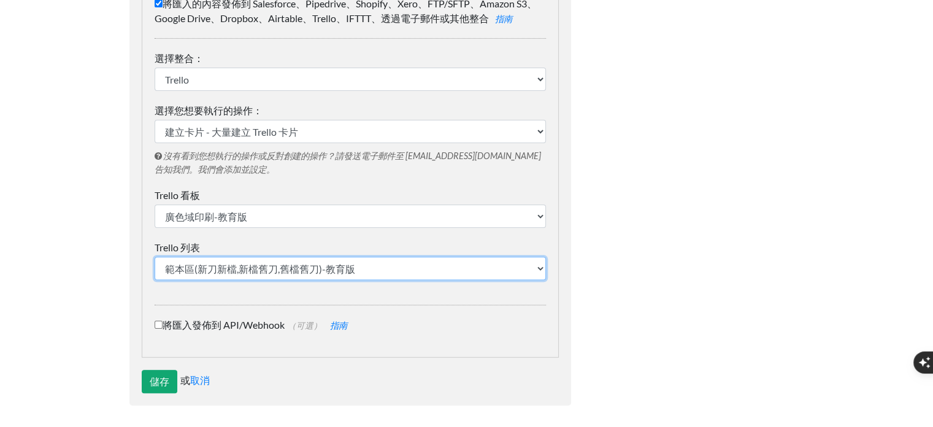
click at [319, 259] on select "範本區(新刀新檔,新檔舊刀,舊檔舊刀)-教育版 本區每個人的工作目標 流程與優化 流程文件與範例 TRELLO + 新流程執行問題清單 0717-0726 連…" at bounding box center [351, 268] width 392 height 23
click at [155, 257] on select "範本區(新刀新檔,新檔舊刀,舊檔舊刀)-教育版 本區每個人的工作目標 流程與優化 流程文件與範例 TRELLO + 新流程執行問題清單 0717-0726 連…" at bounding box center [351, 268] width 392 height 23
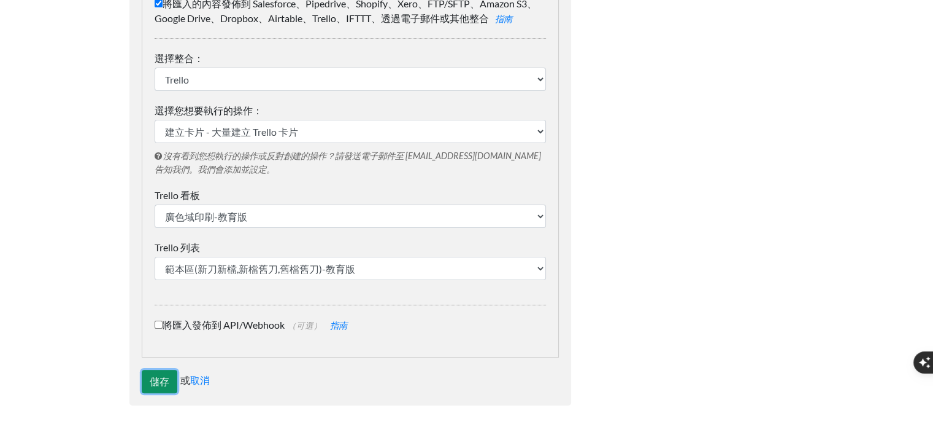
click at [160, 383] on input "儲存" at bounding box center [160, 380] width 36 height 23
type input "Save"
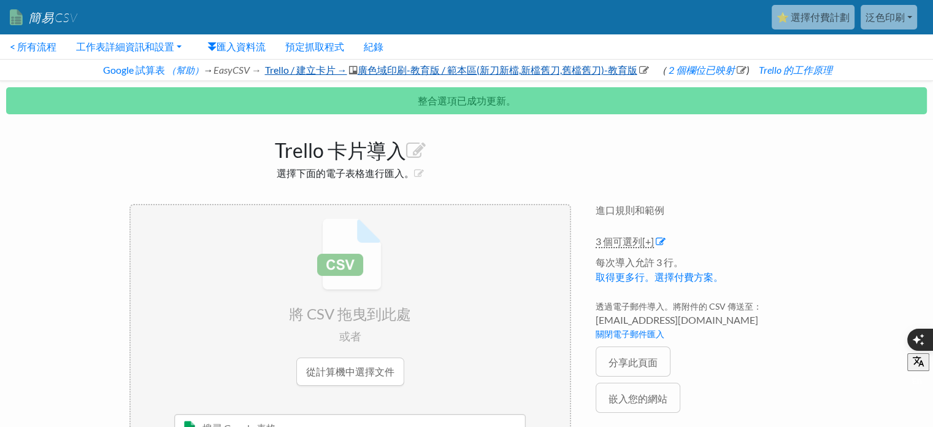
click at [307, 68] on font "Trello / 建立卡片 →" at bounding box center [306, 70] width 82 height 12
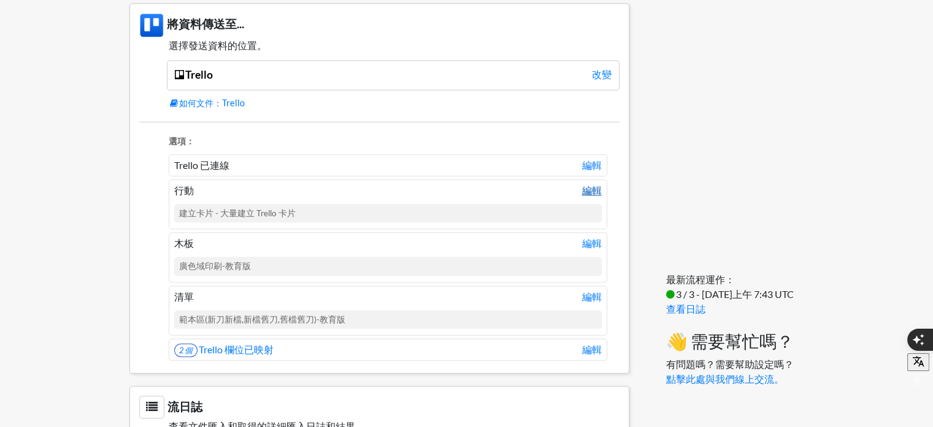
click at [600, 184] on font "編輯" at bounding box center [592, 190] width 20 height 12
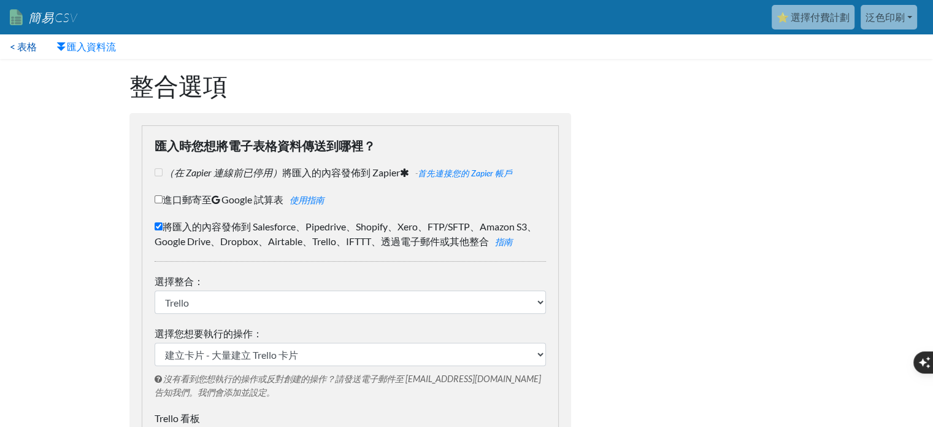
click at [21, 44] on font "< 表格" at bounding box center [23, 47] width 27 height 12
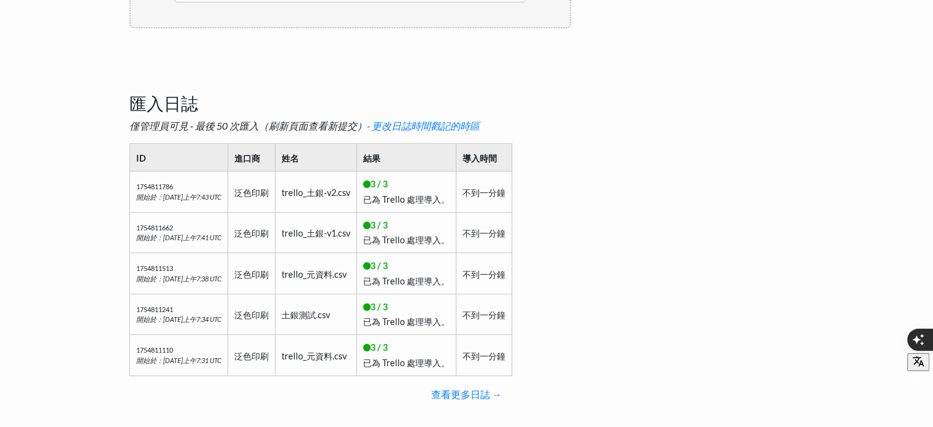
scroll to position [415, 0]
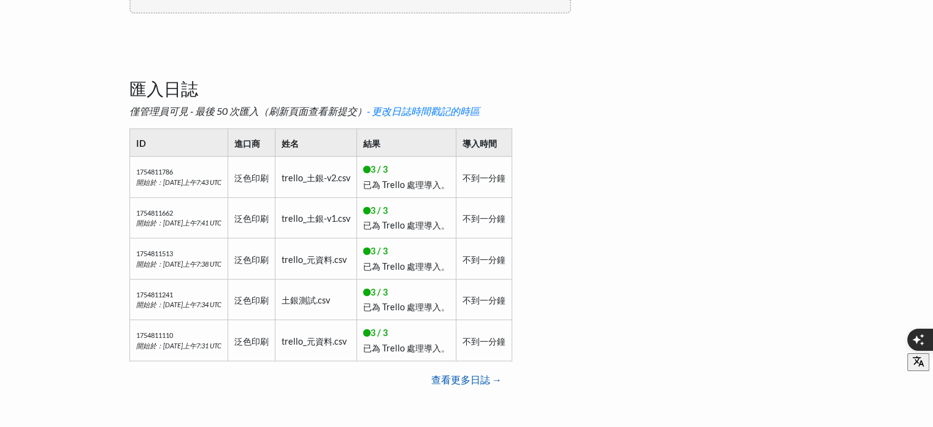
click at [487, 381] on font "查看更多日誌 →" at bounding box center [466, 379] width 71 height 12
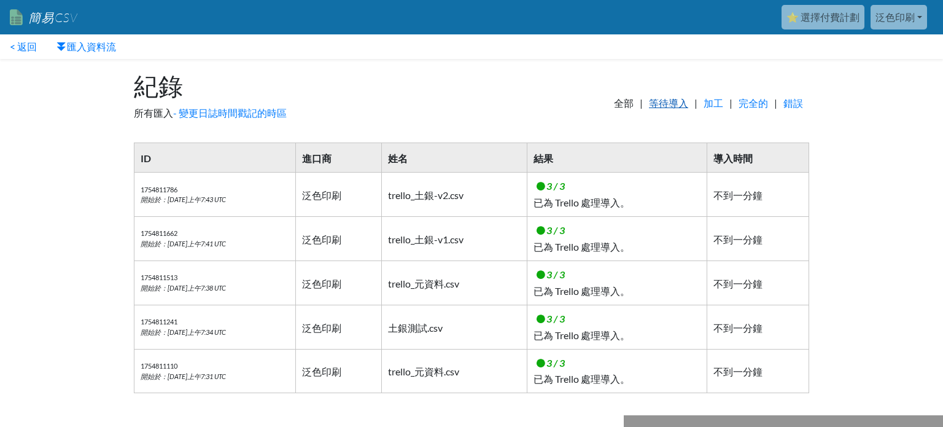
click at [663, 102] on font "等待導入" at bounding box center [668, 103] width 39 height 12
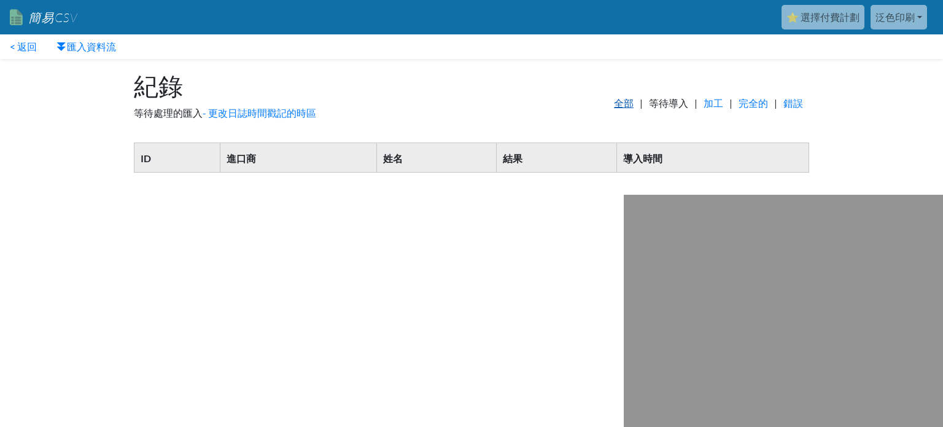
click at [614, 105] on font "全部" at bounding box center [624, 103] width 20 height 12
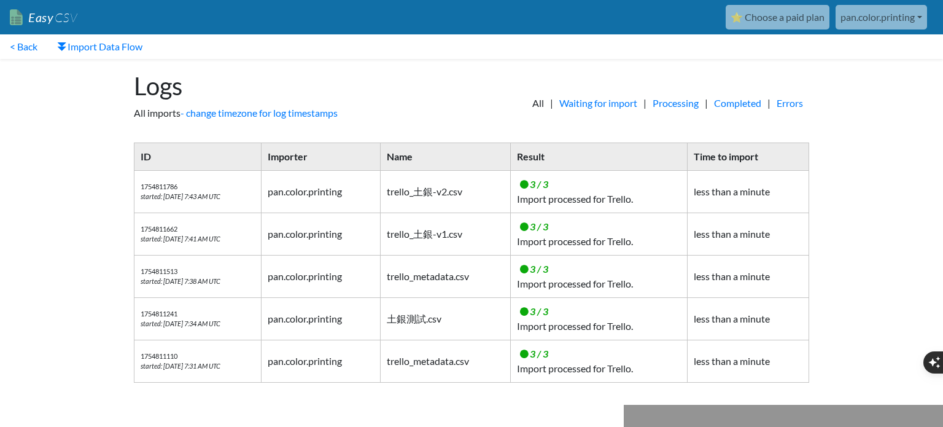
click at [877, 143] on body "Easy CSV ⭐ Choose a paid plan pan.color.printing Pan Color Printing All Flows A…" at bounding box center [471, 197] width 943 height 395
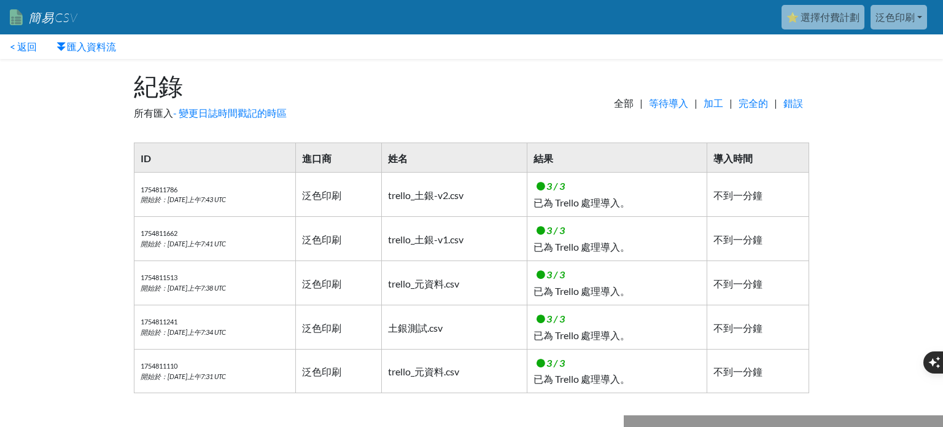
click at [842, 15] on font "⭐ 選擇付費計劃" at bounding box center [822, 17] width 73 height 12
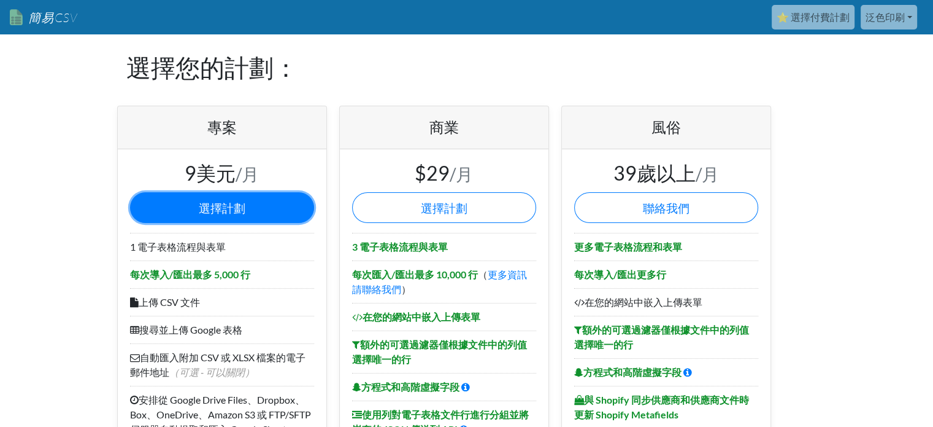
click at [231, 203] on font "選擇計劃" at bounding box center [222, 208] width 47 height 14
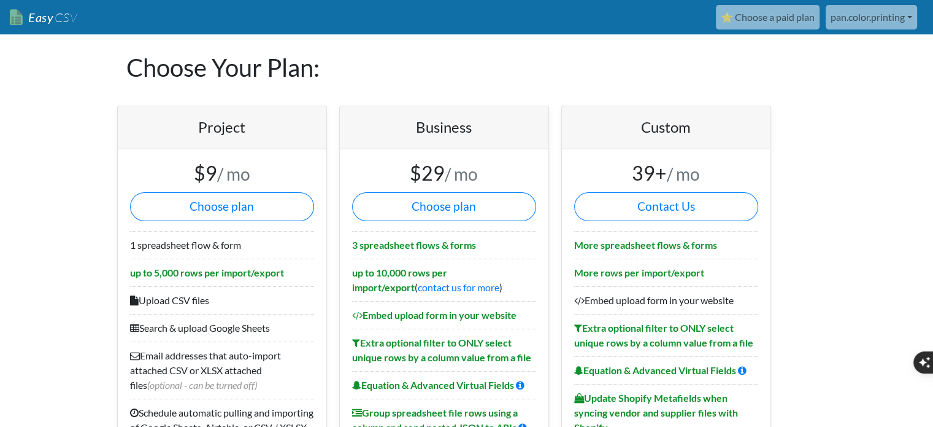
click at [51, 17] on link "Easy CSV" at bounding box center [44, 17] width 68 height 25
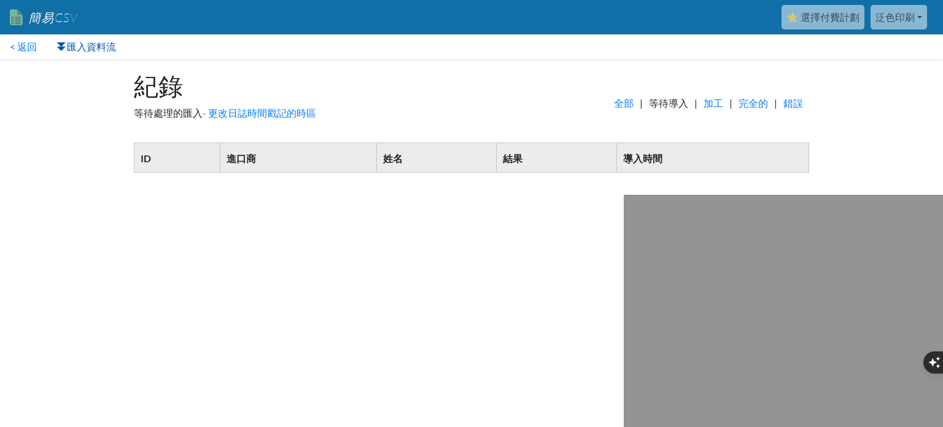
click at [91, 37] on link "匯入資料流" at bounding box center [86, 46] width 79 height 25
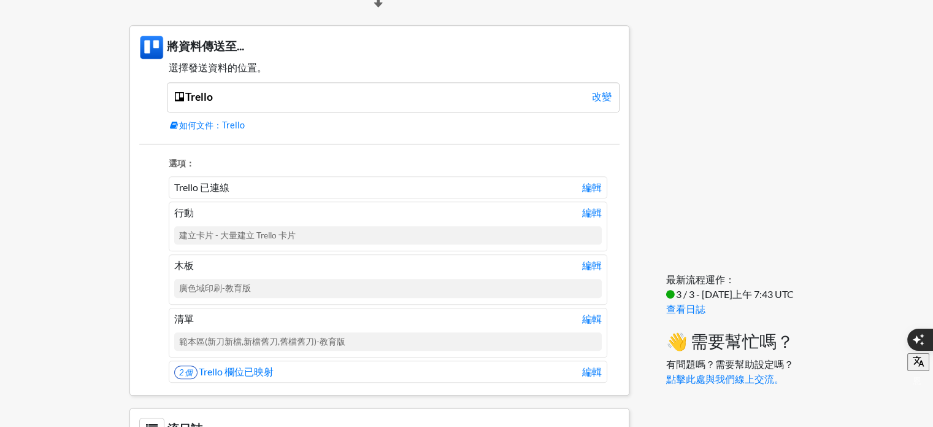
scroll to position [1029, 0]
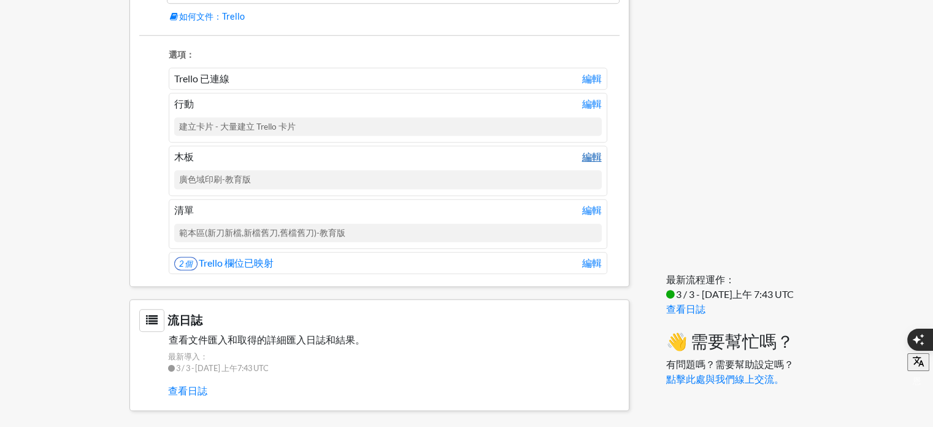
click at [599, 152] on font "編輯" at bounding box center [592, 156] width 20 height 12
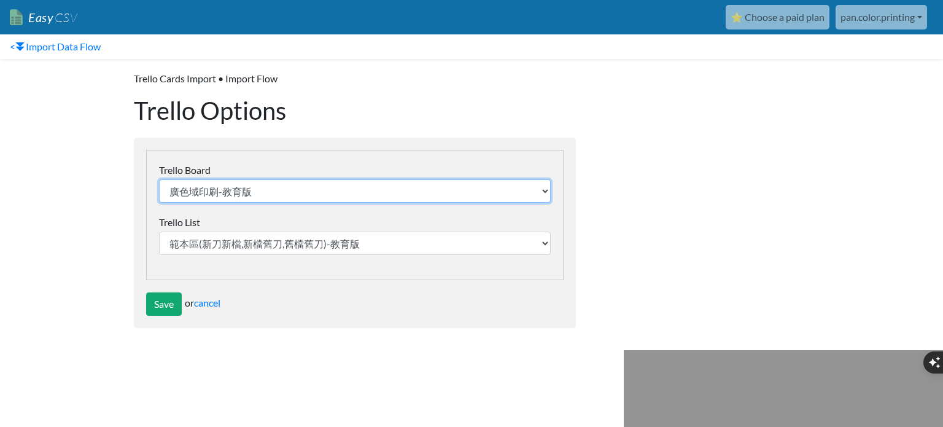
click at [547, 188] on select "行銷 業務 2025廣色域印刷_生產流程 test 生產 生產 廣色域印刷-教育版 業務討論 2024.08 代辦事項 範本 銀行贈品履約(8/11-11/0…" at bounding box center [355, 190] width 392 height 23
select select "68985045a1a08bb9cf9726ea"
click at [159, 179] on select "行銷 業務 2025廣色域印刷_生產流程 test 生產 生產 廣色域印刷-教育版 業務討論 2024.08 代辦事項 範本 銀行贈品履約(8/11-11/0…" at bounding box center [355, 190] width 392 height 23
select select "68985056d799be1d7850eb02"
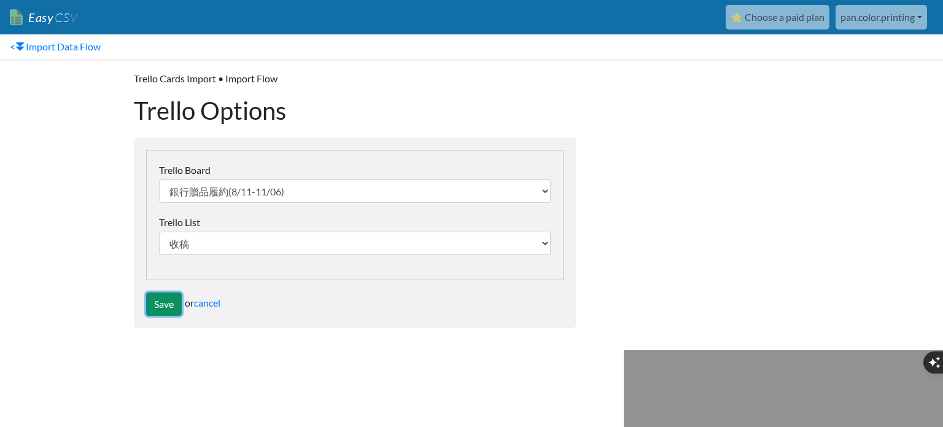
click at [177, 304] on input "Save" at bounding box center [164, 303] width 36 height 23
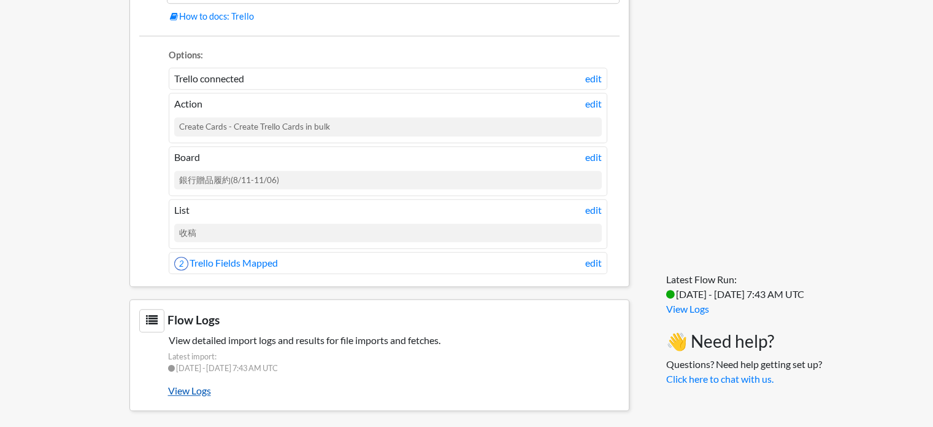
drag, startPoint x: 191, startPoint y: 382, endPoint x: 206, endPoint y: 388, distance: 16.0
click at [191, 382] on link "View Logs" at bounding box center [394, 390] width 452 height 21
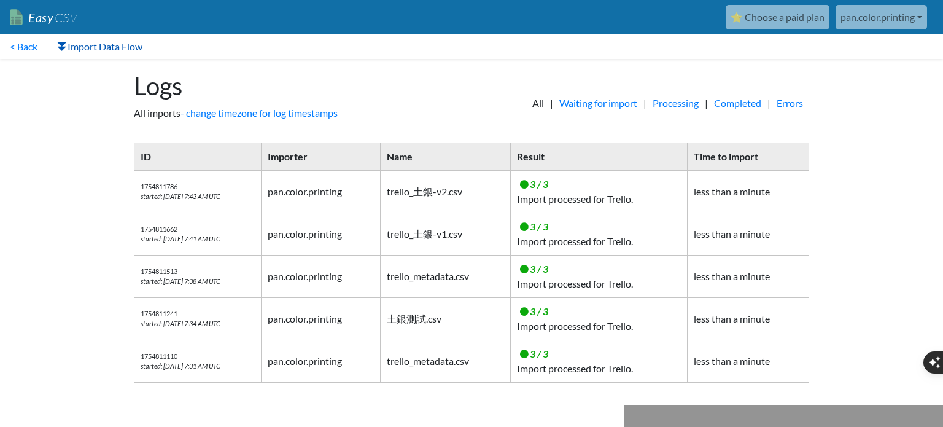
click at [93, 52] on link "Import Data Flow" at bounding box center [99, 46] width 105 height 25
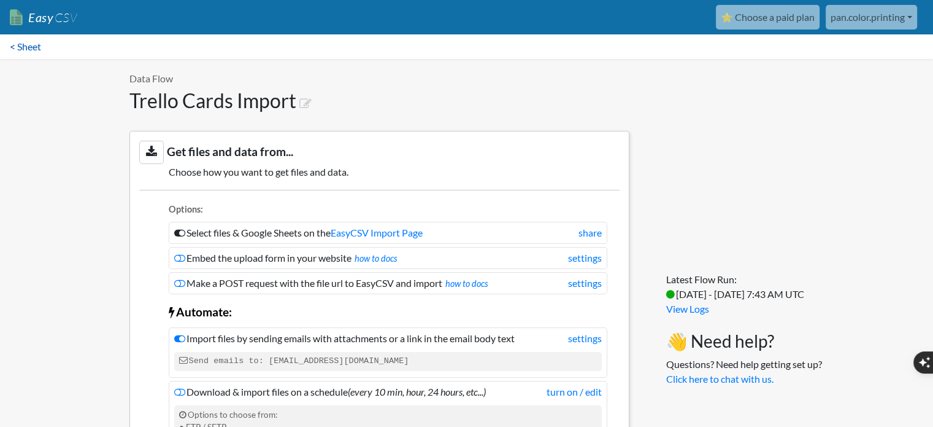
click at [17, 48] on link "< Sheet" at bounding box center [25, 46] width 51 height 25
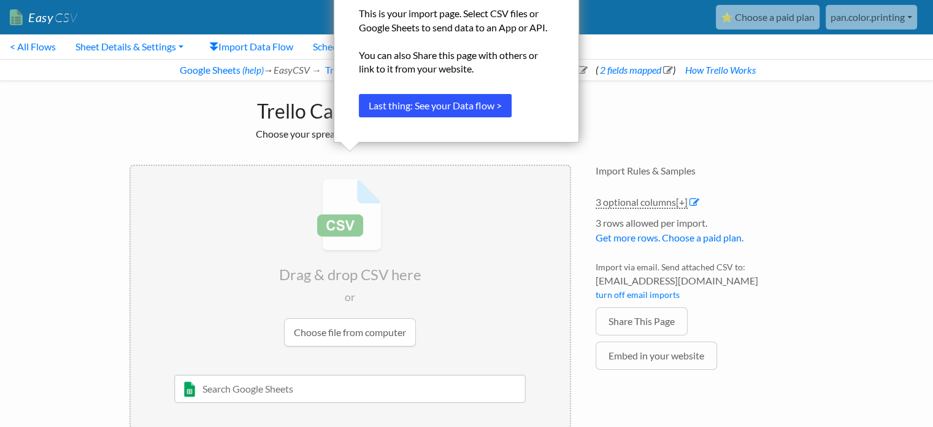
click at [430, 107] on button "Last thing: See your Data flow >" at bounding box center [435, 105] width 153 height 23
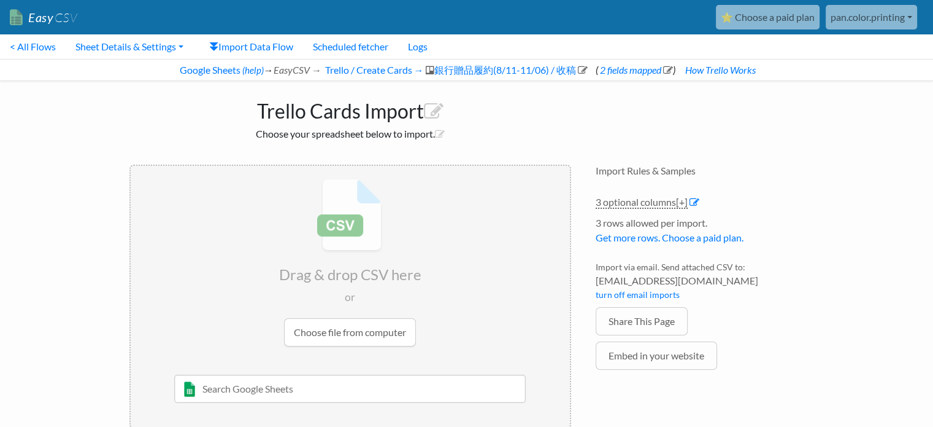
click at [317, 337] on input "file" at bounding box center [350, 262] width 439 height 193
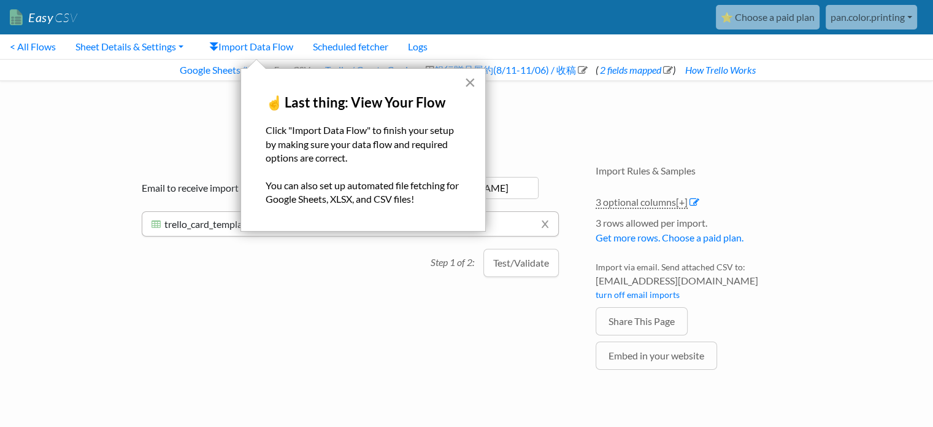
click at [471, 77] on button "×" at bounding box center [471, 82] width 12 height 20
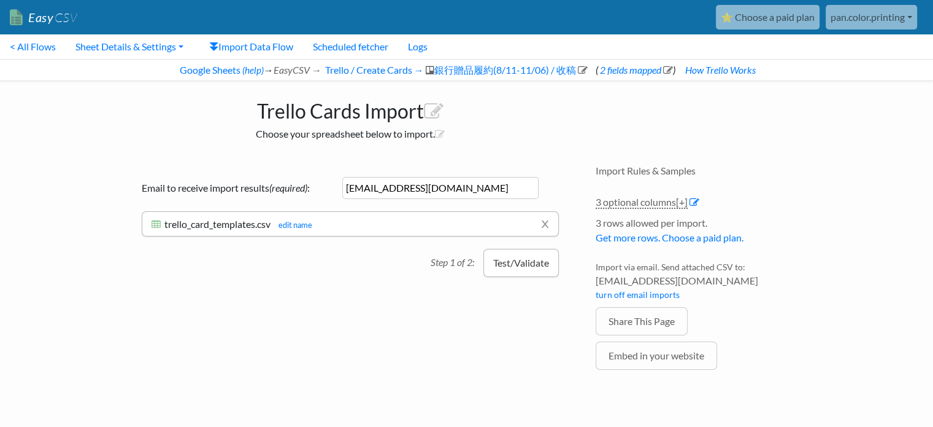
click at [540, 260] on button "Test/Validate" at bounding box center [521, 263] width 75 height 28
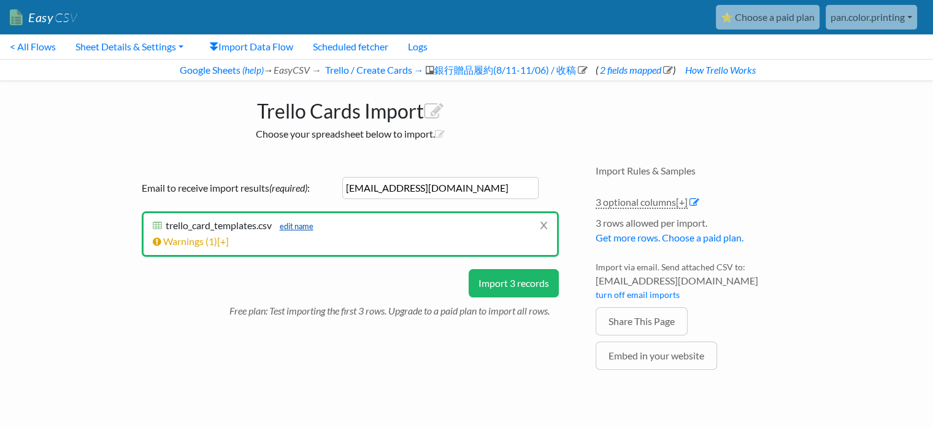
click at [299, 223] on link "edit name" at bounding box center [294, 226] width 40 height 10
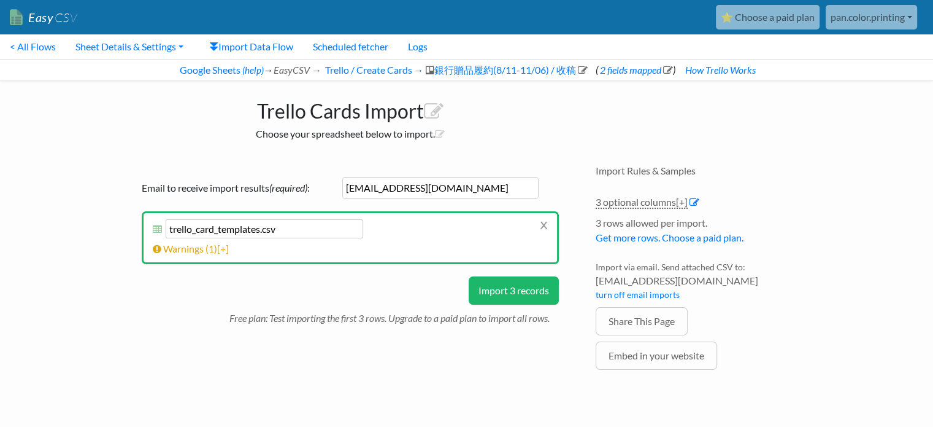
drag, startPoint x: 261, startPoint y: 229, endPoint x: 196, endPoint y: 228, distance: 65.1
click at [196, 228] on input "trello_card_templates.csv" at bounding box center [265, 228] width 198 height 19
type input "[PERSON_NAME].csv"
drag, startPoint x: 528, startPoint y: 285, endPoint x: 531, endPoint y: 275, distance: 10.9
click at [528, 284] on button "Import 3 records" at bounding box center [514, 290] width 90 height 28
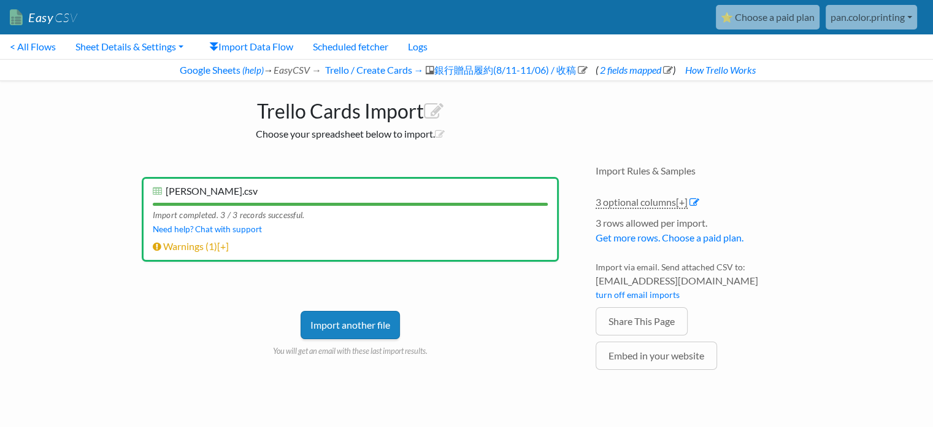
click at [345, 319] on link "Import another file" at bounding box center [350, 325] width 99 height 28
